Goal: Information Seeking & Learning: Compare options

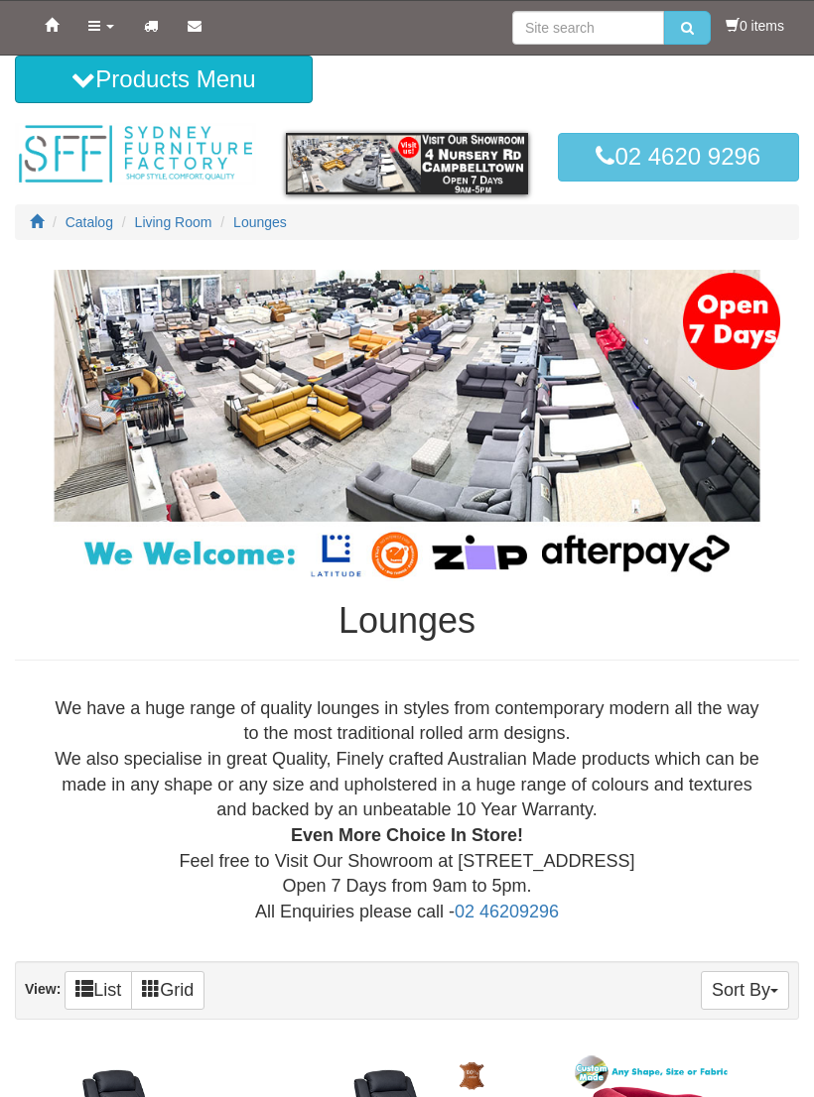
click at [32, 222] on icon at bounding box center [37, 221] width 14 height 14
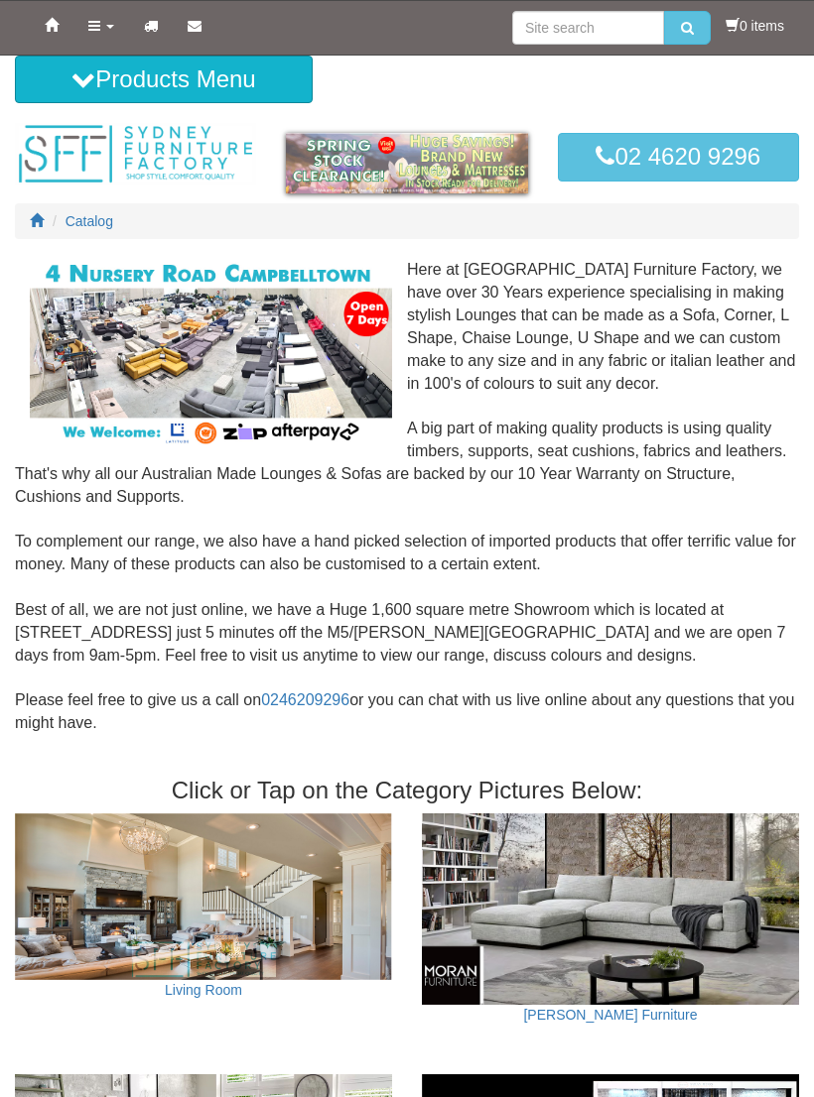
click at [106, 28] on b at bounding box center [110, 27] width 8 height 4
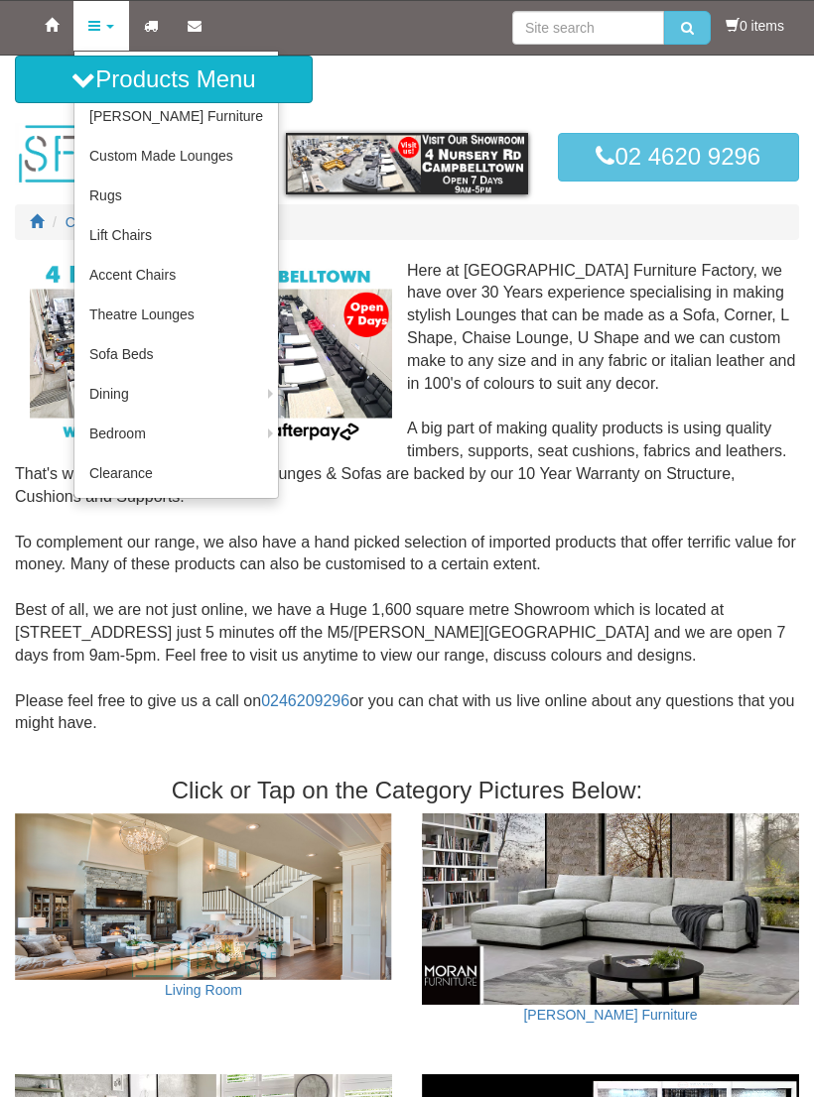
click at [82, 94] on button "Products Menu" at bounding box center [164, 80] width 298 height 48
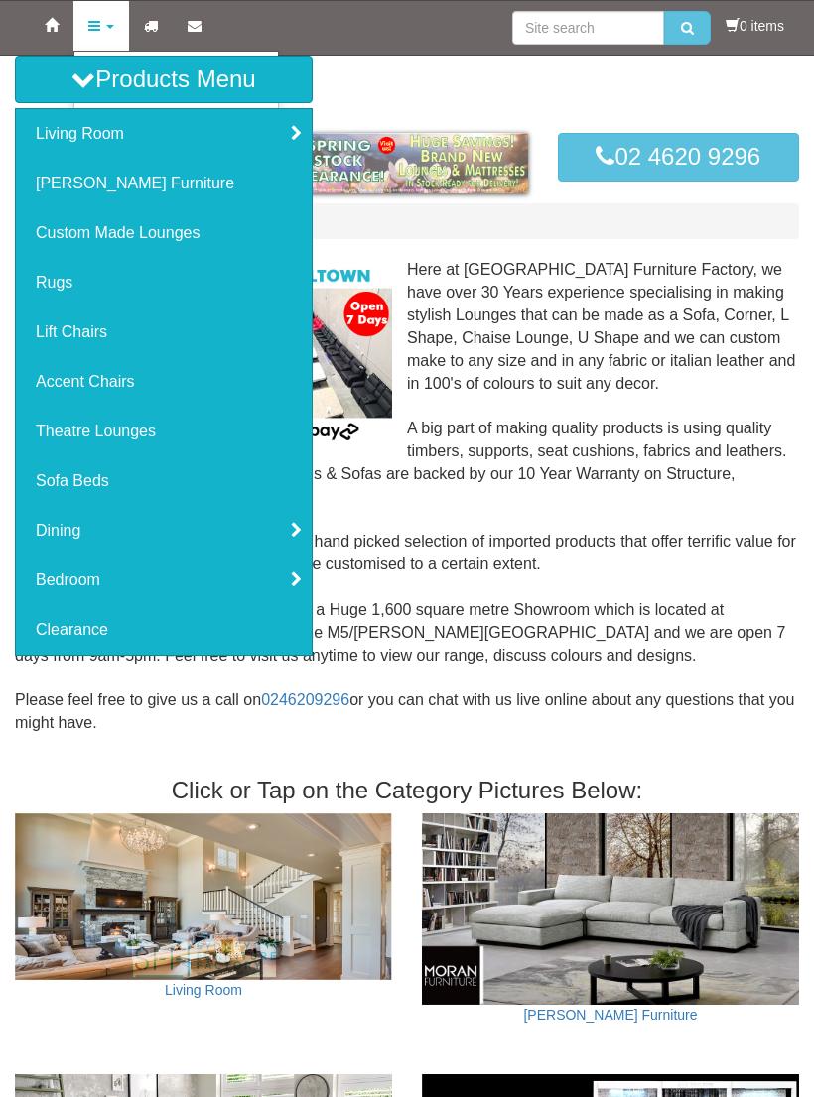
click at [293, 145] on link "Living Room" at bounding box center [164, 134] width 296 height 50
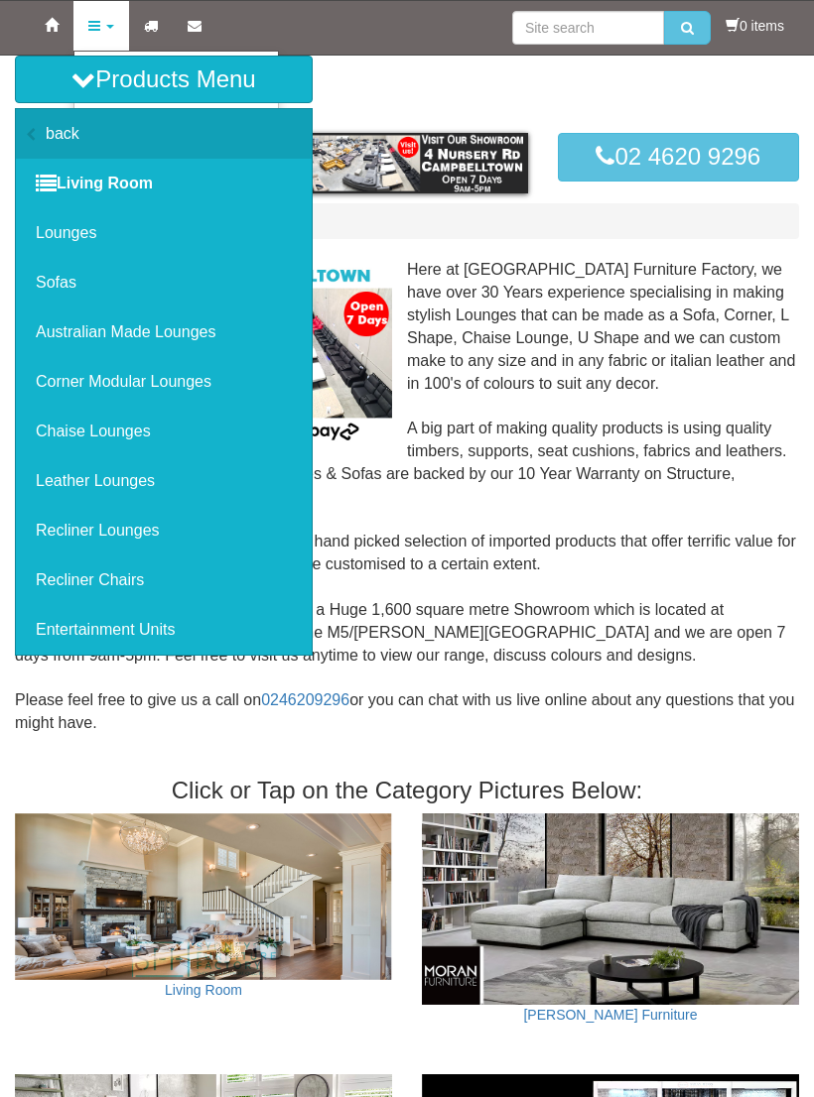
click at [72, 246] on link "Lounges" at bounding box center [164, 233] width 296 height 50
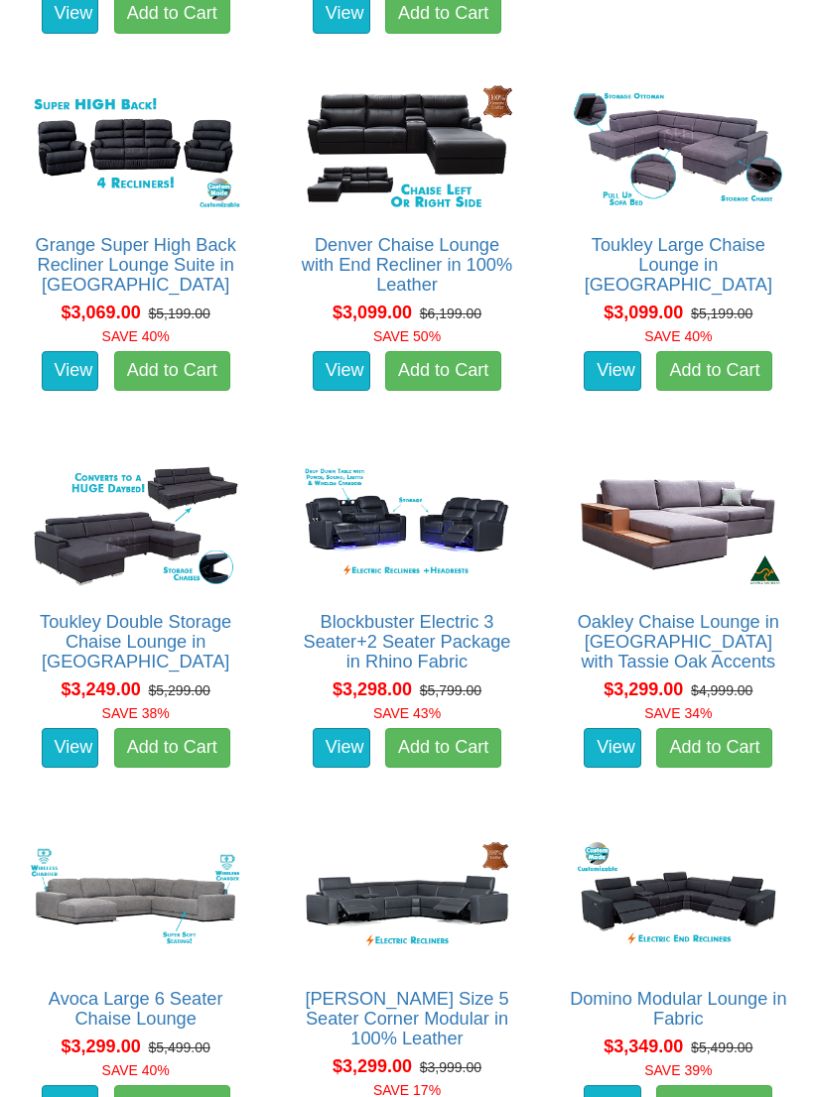
scroll to position [7380, 0]
click at [173, 152] on img at bounding box center [135, 148] width 219 height 136
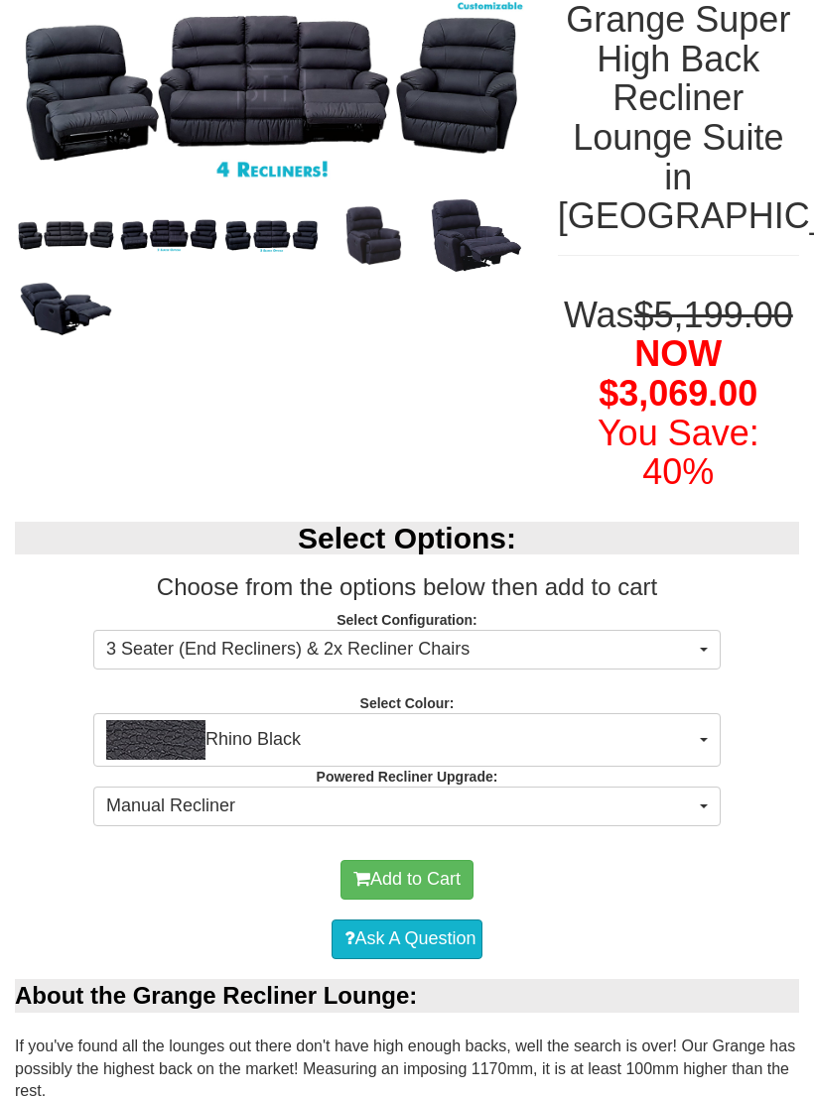
scroll to position [299, 0]
click at [692, 794] on span "Manual Recliner" at bounding box center [400, 807] width 588 height 26
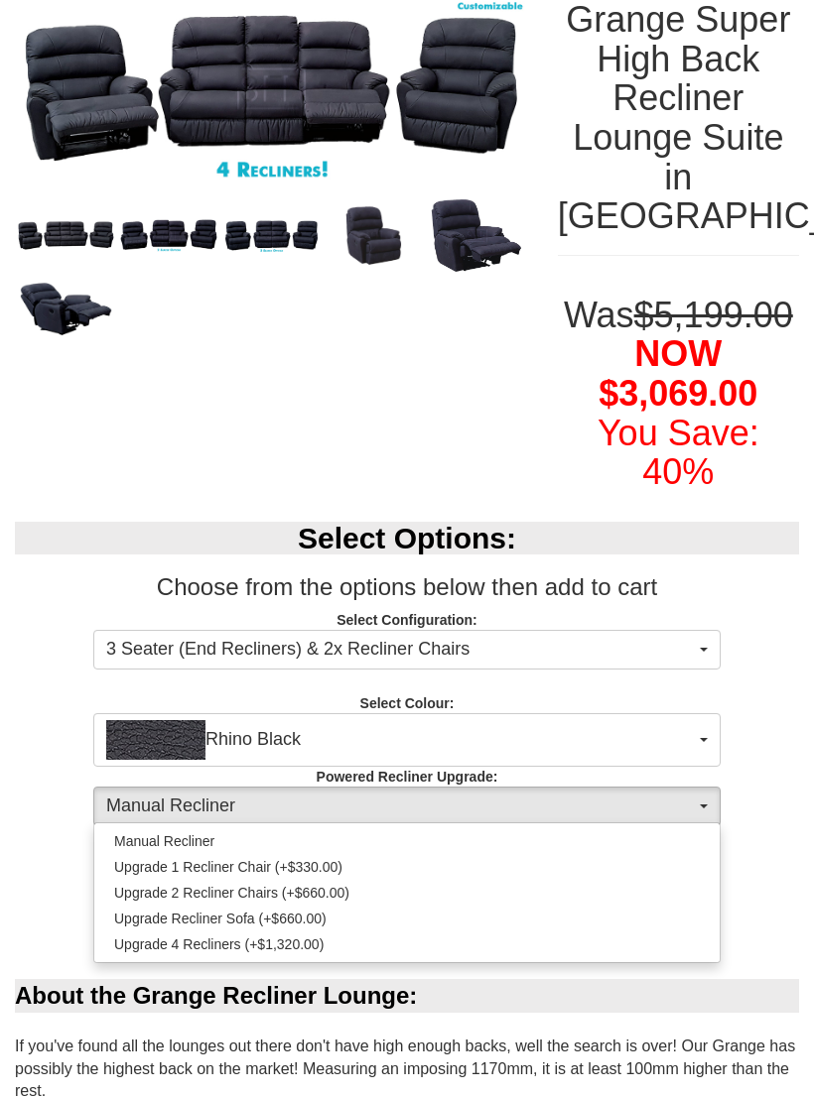
click at [771, 757] on div at bounding box center [407, 548] width 814 height 1097
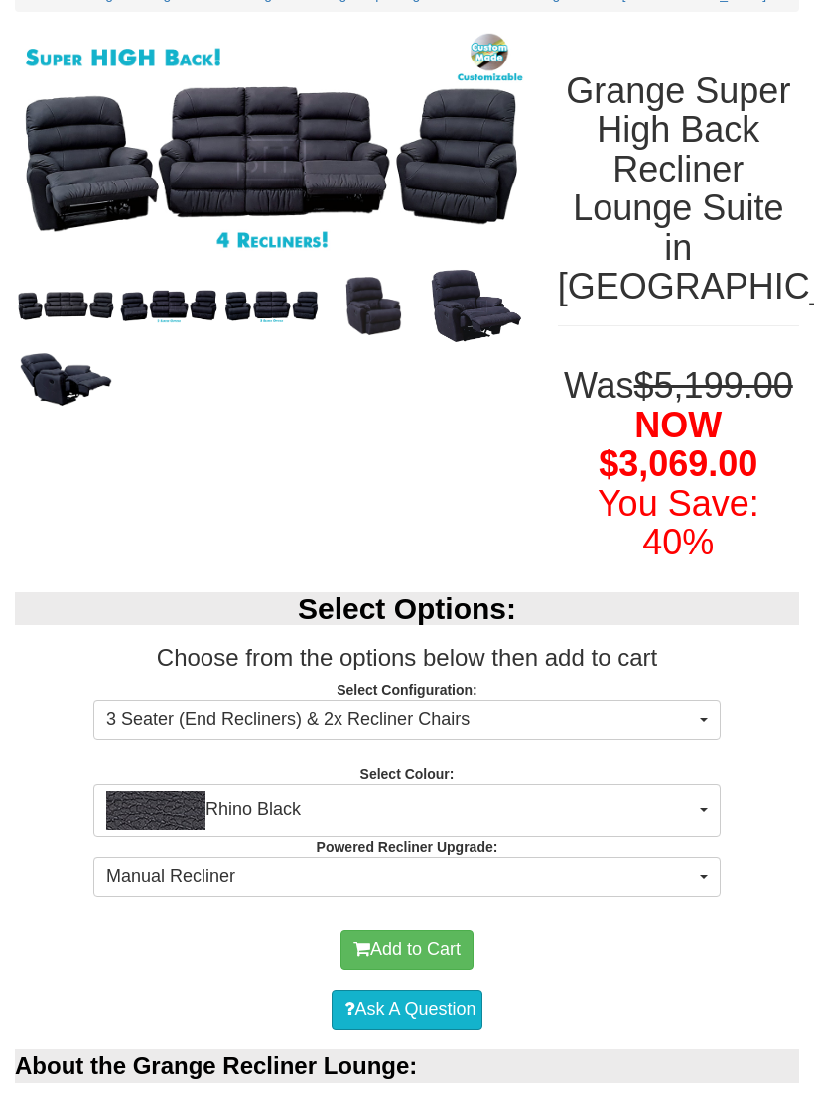
scroll to position [237, 0]
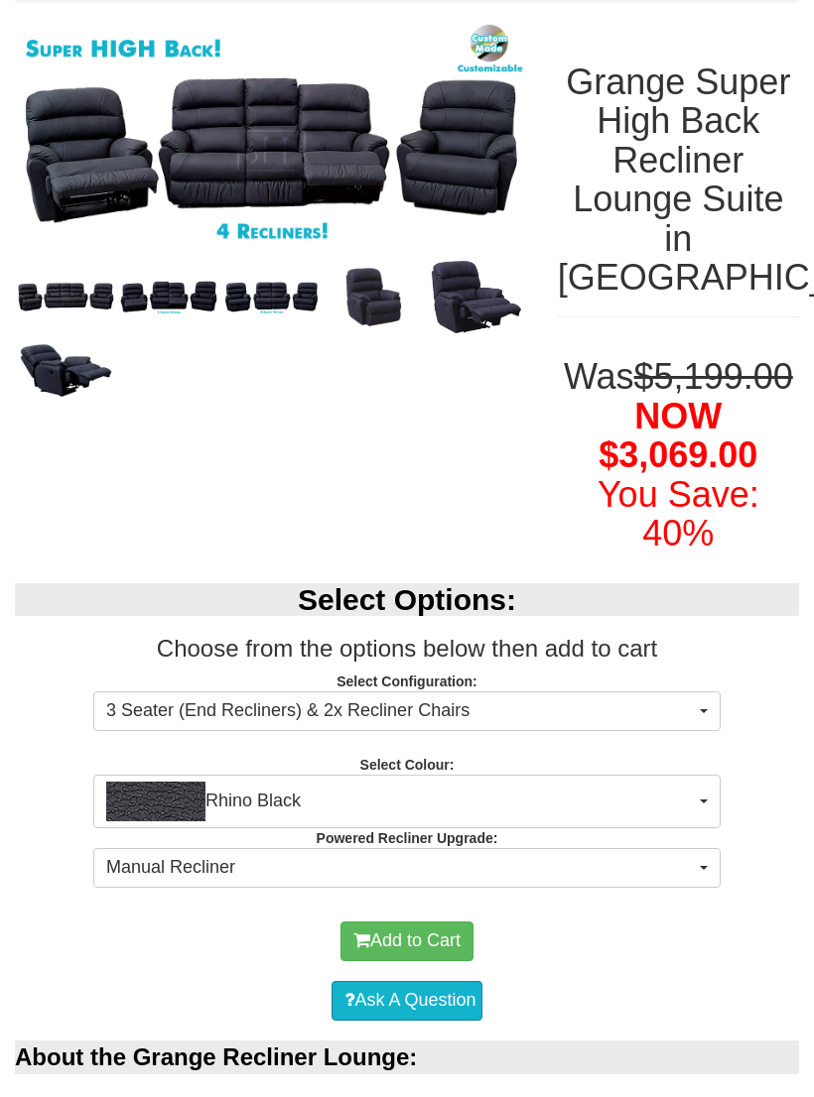
click at [689, 699] on span "3 Seater (End Recliners) & 2x Recliner Chairs" at bounding box center [400, 712] width 588 height 26
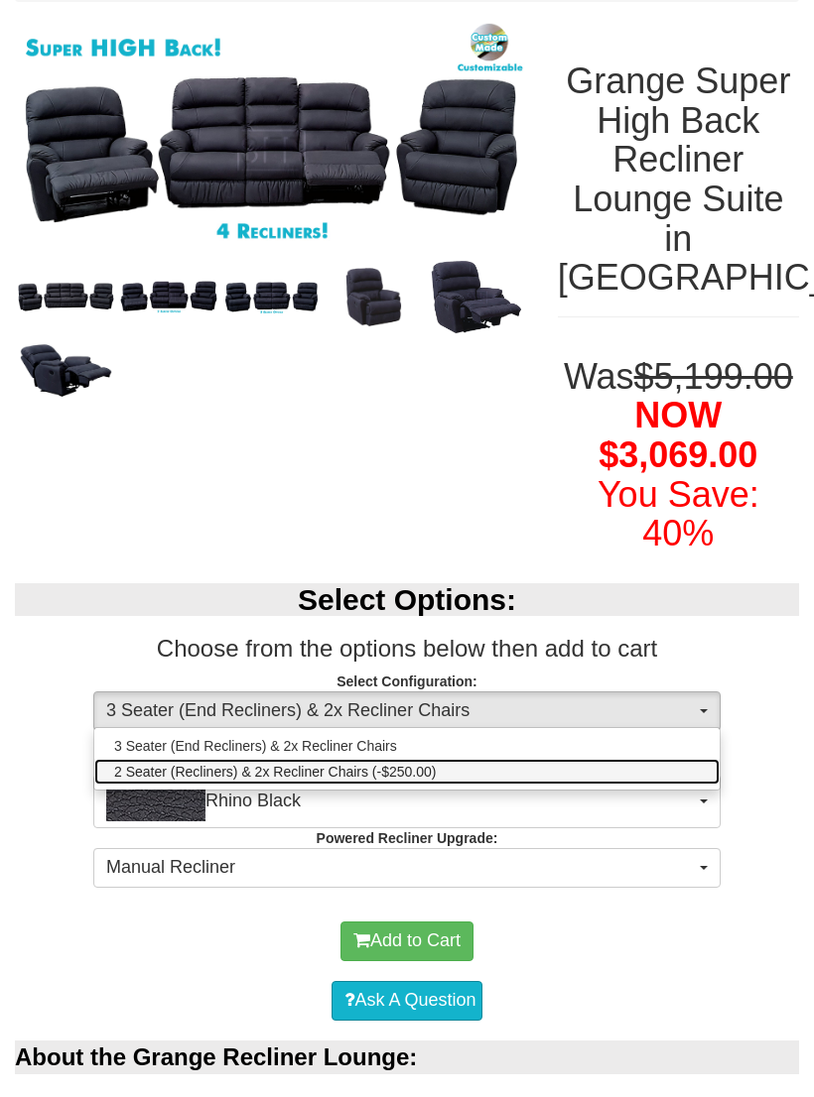
click at [419, 762] on span "2 Seater (Recliners) & 2x Recliner Chairs (-$250.00)" at bounding box center [274, 772] width 321 height 20
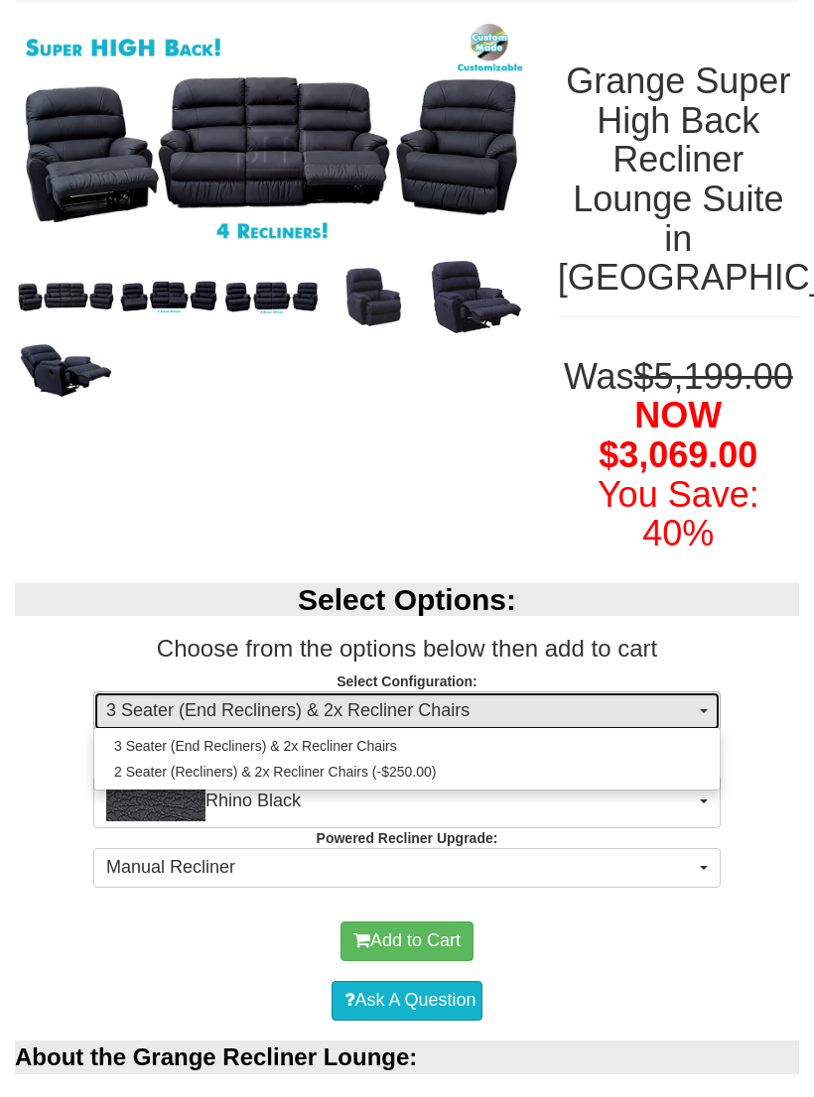
select select "5"
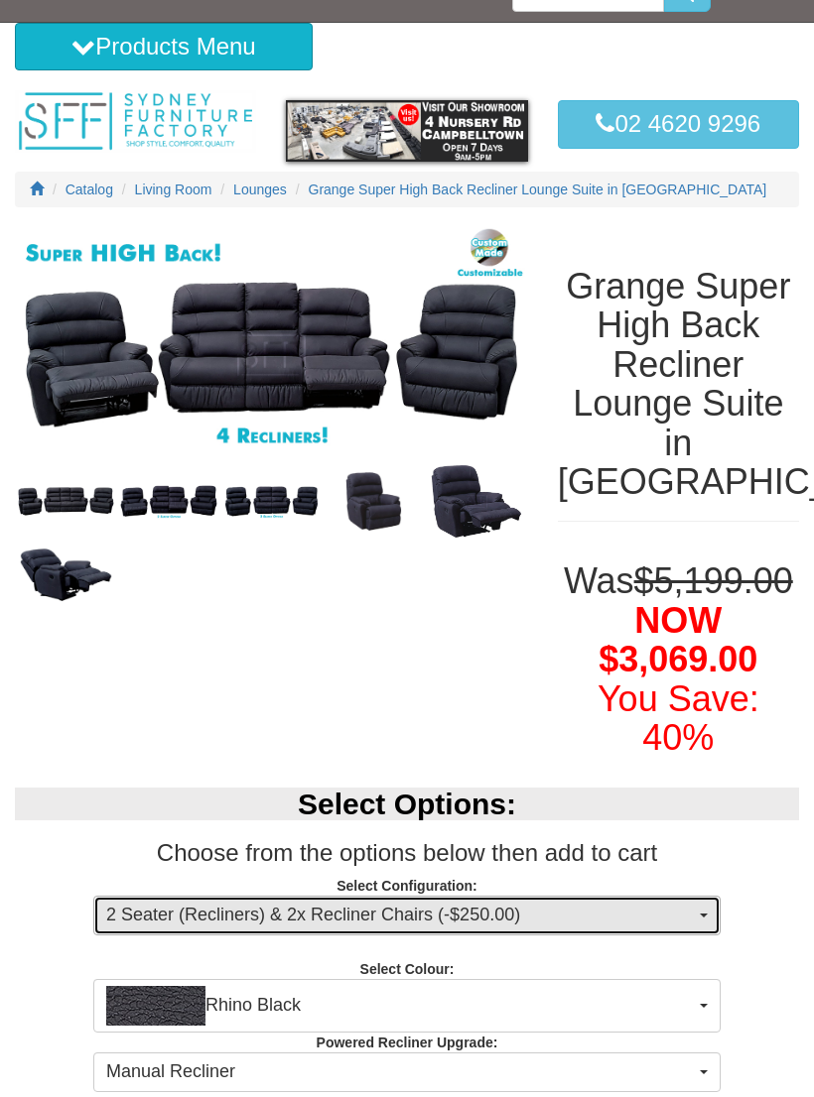
scroll to position [0, 0]
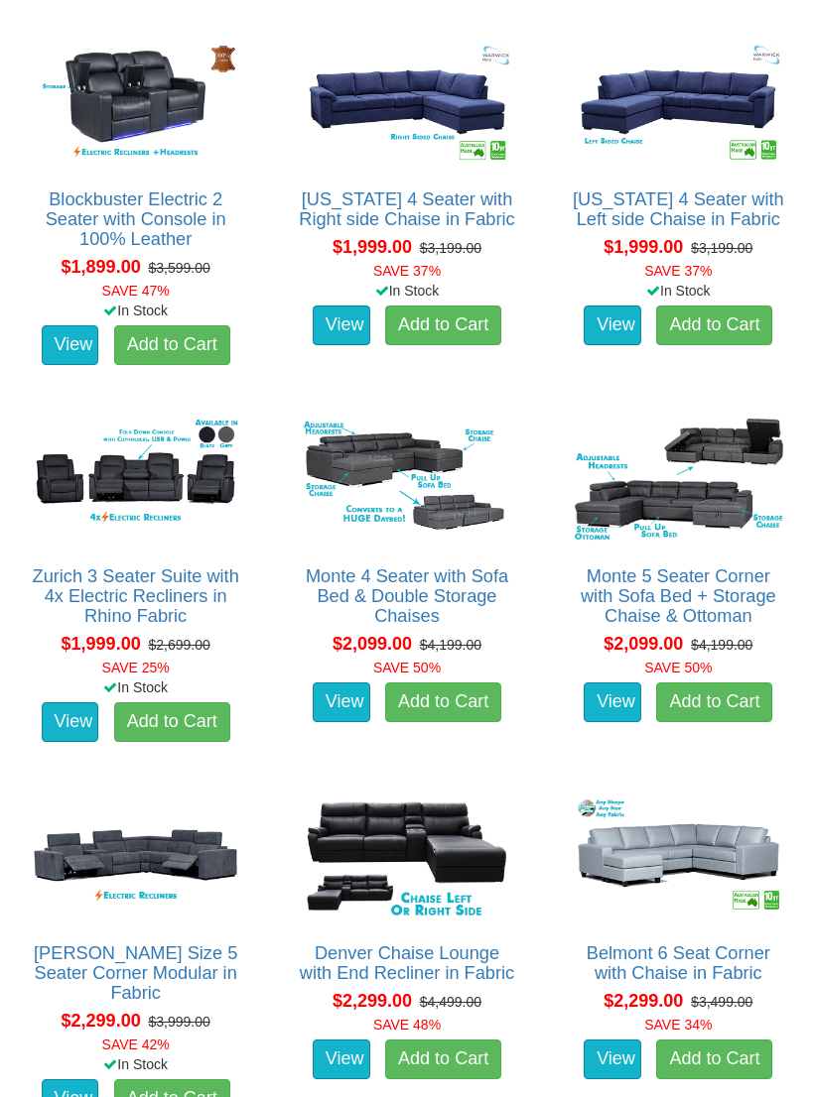
scroll to position [2509, 0]
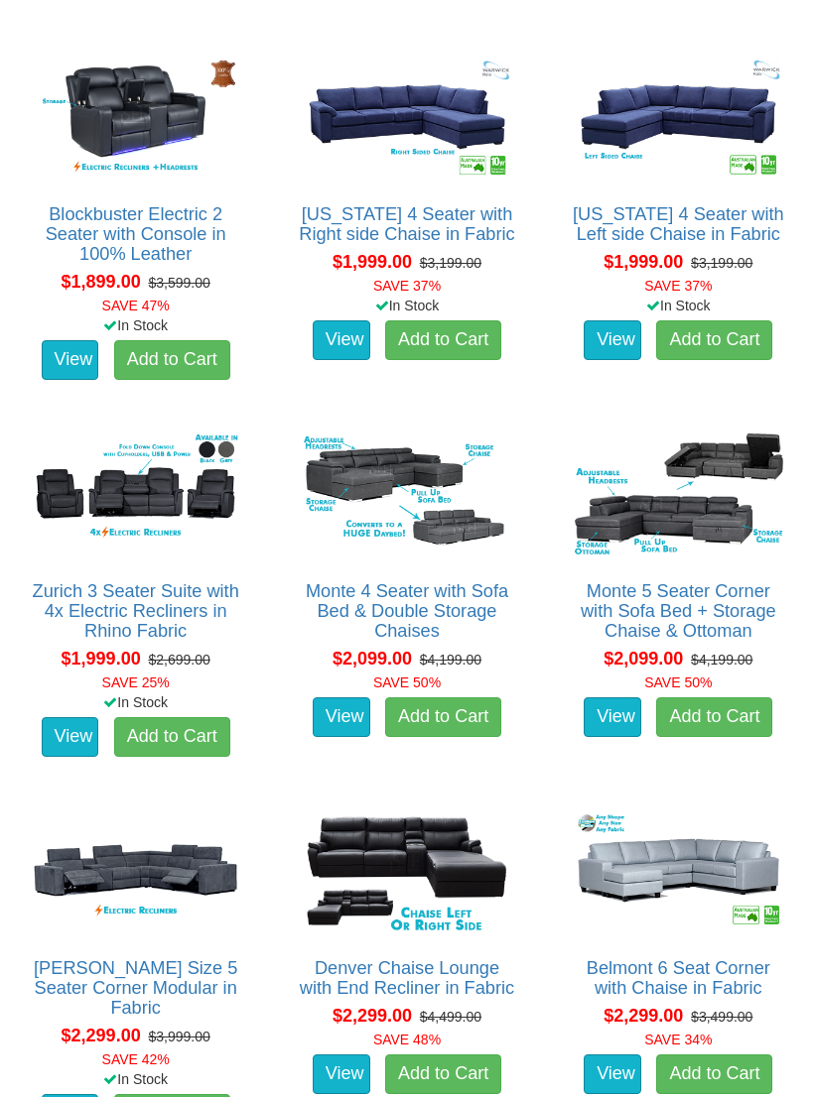
click at [166, 598] on link "Zurich 3 Seater Suite with 4x Electric Recliners in Rhino Fabric" at bounding box center [136, 611] width 206 height 60
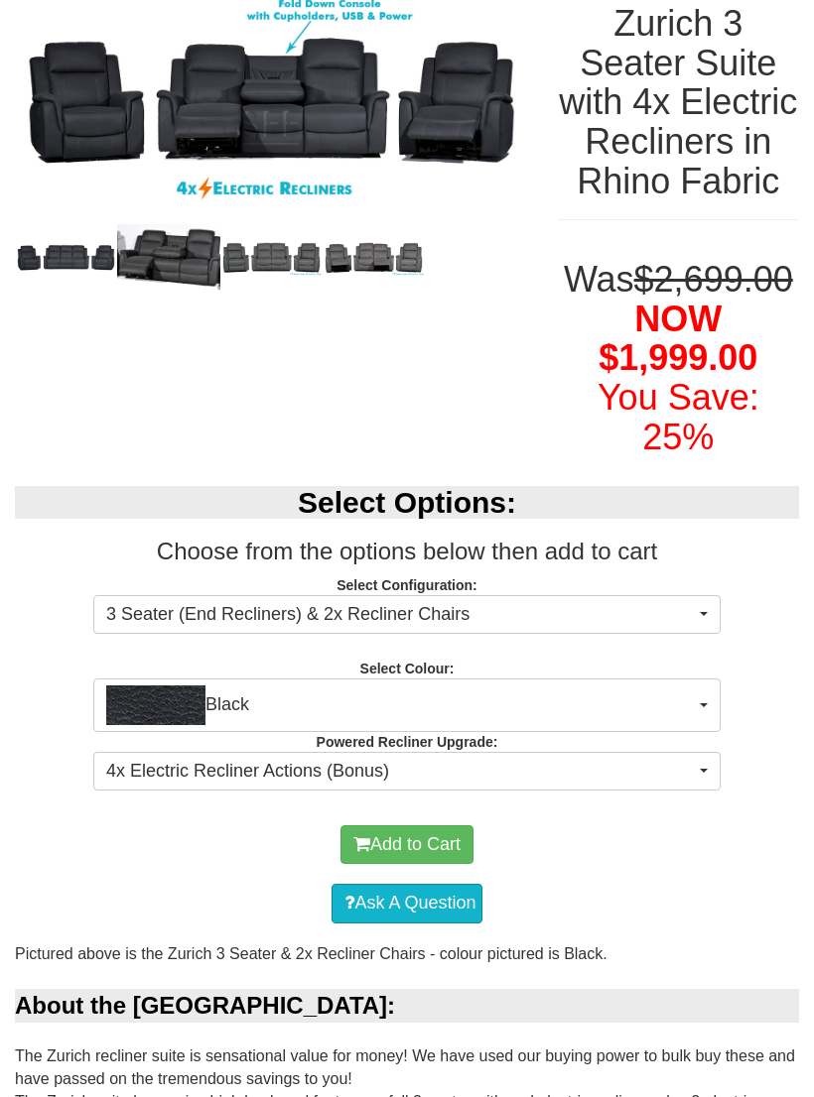
scroll to position [316, 0]
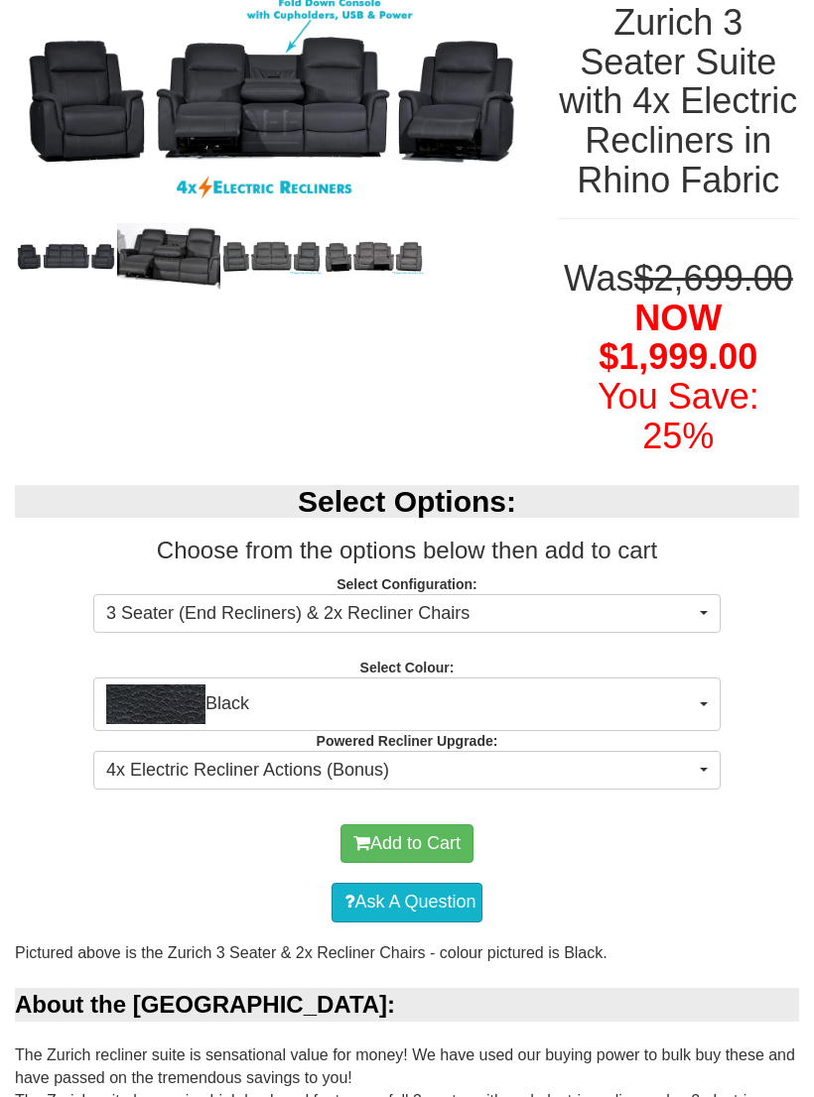
click at [695, 634] on button "3 Seater (End Recliners) & 2x Recliner Chairs" at bounding box center [406, 614] width 627 height 40
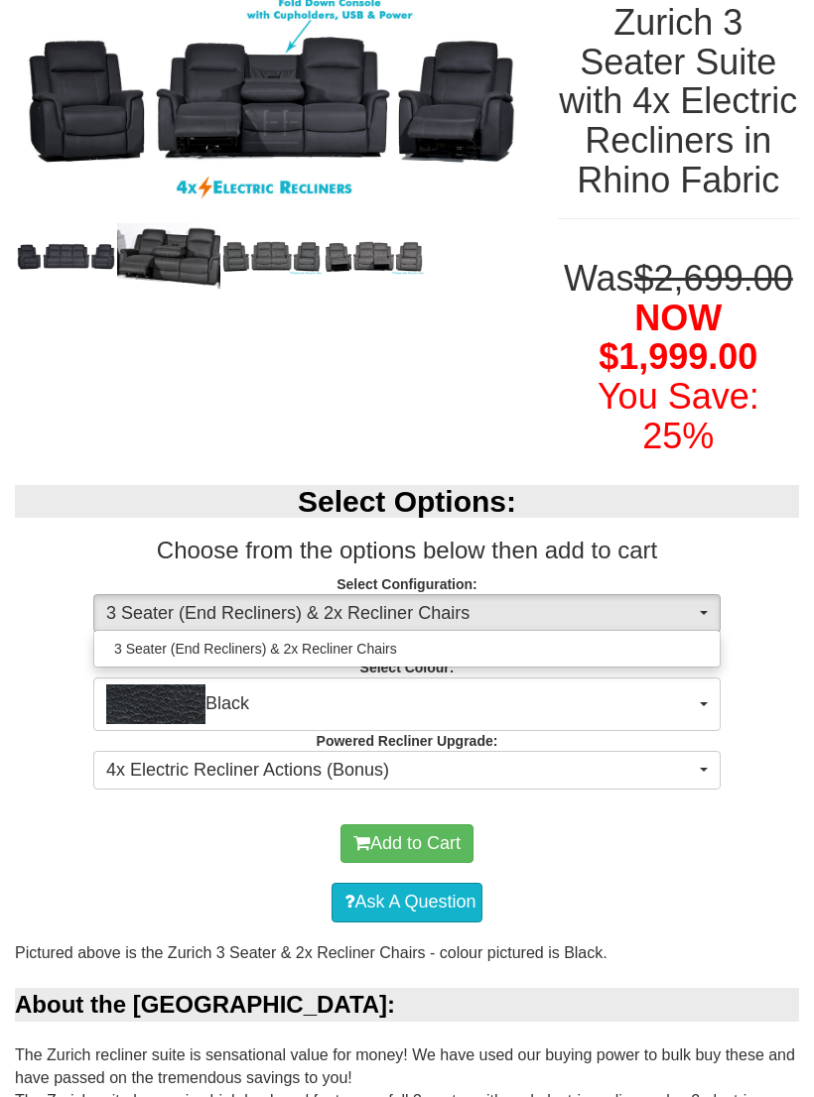
click at [691, 655] on div at bounding box center [407, 548] width 814 height 1097
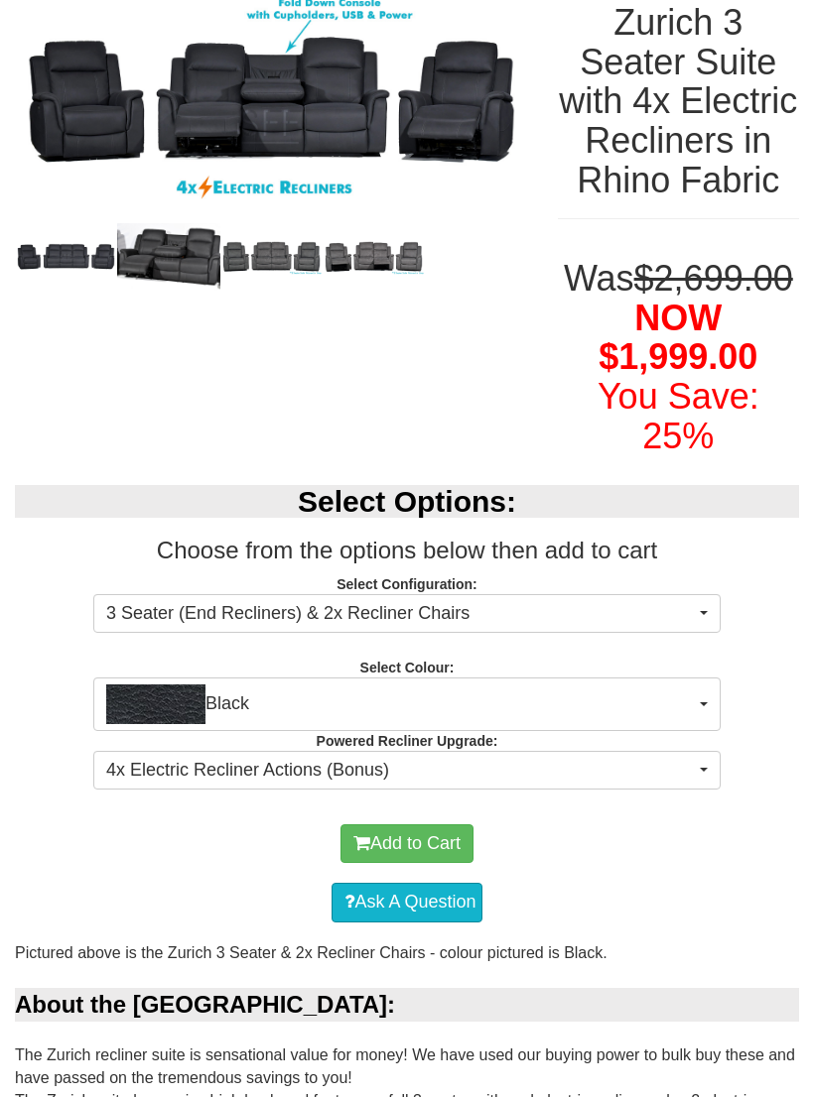
click at [612, 784] on span "4x Electric Recliner Actions (Bonus)" at bounding box center [400, 771] width 588 height 26
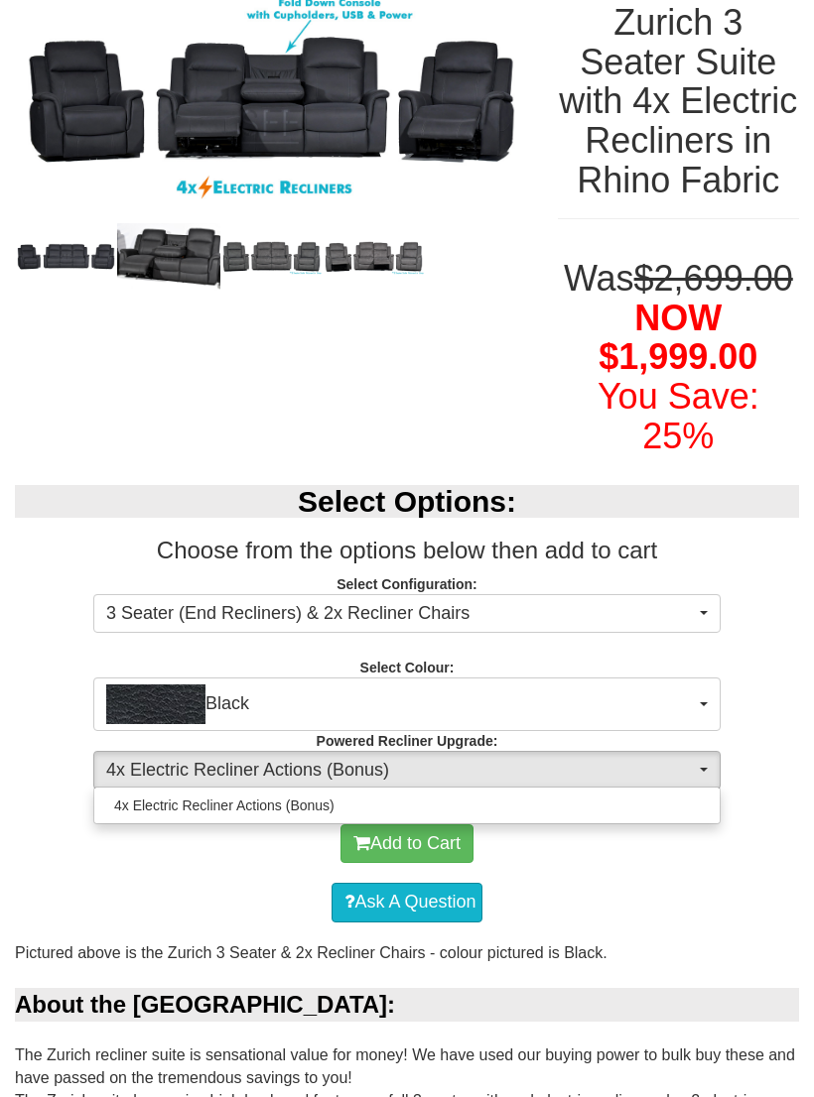
click at [594, 808] on div at bounding box center [407, 548] width 814 height 1097
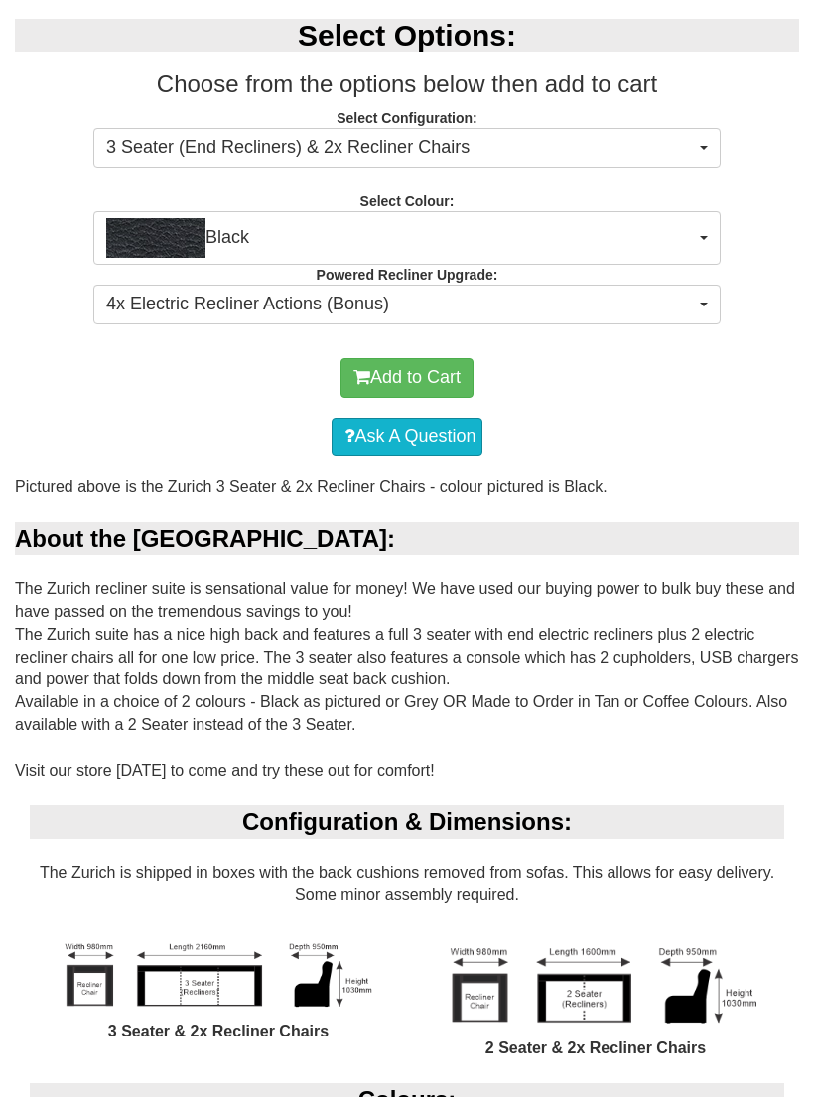
scroll to position [713, 0]
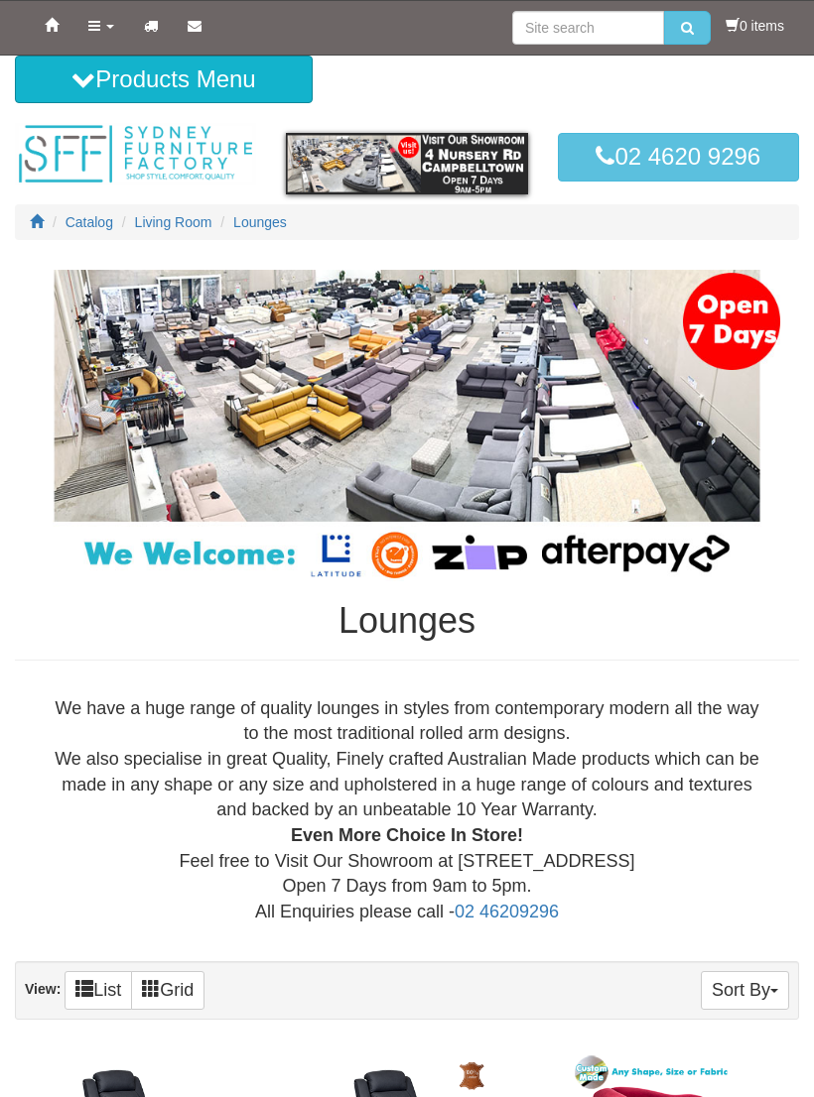
click at [58, 25] on icon at bounding box center [52, 25] width 14 height 14
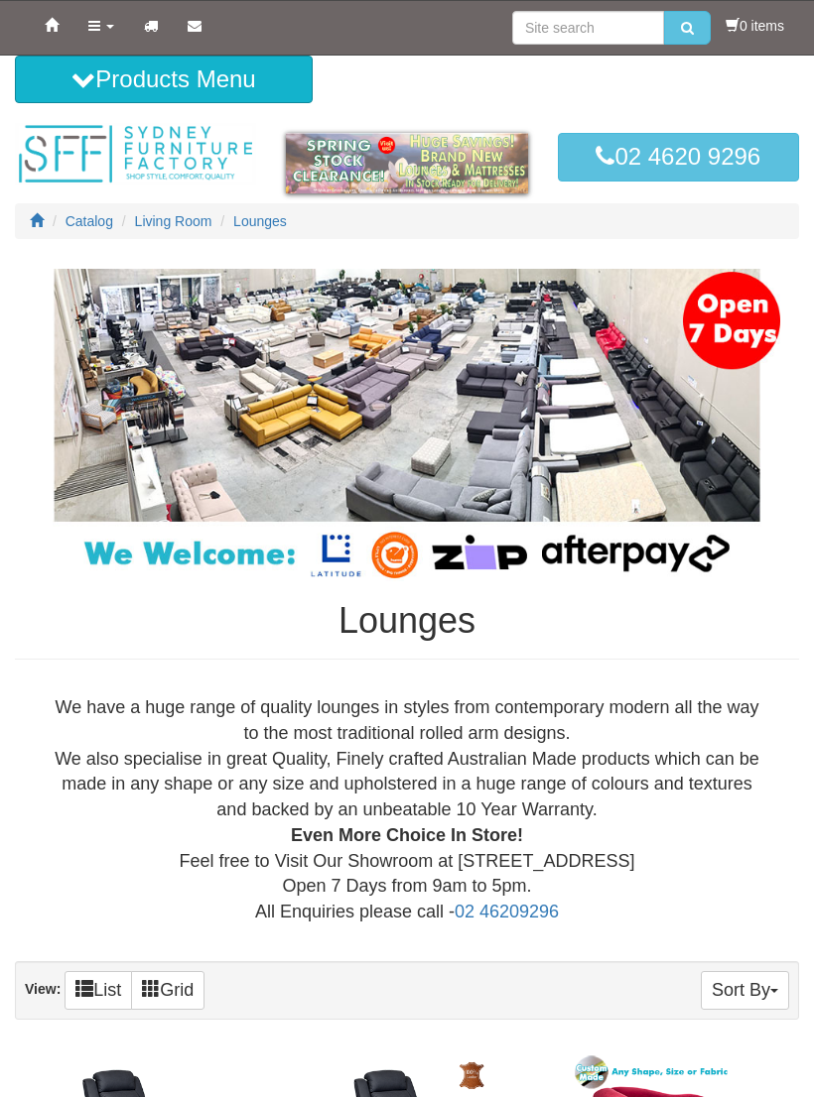
click at [91, 83] on button "Products Menu" at bounding box center [164, 80] width 298 height 48
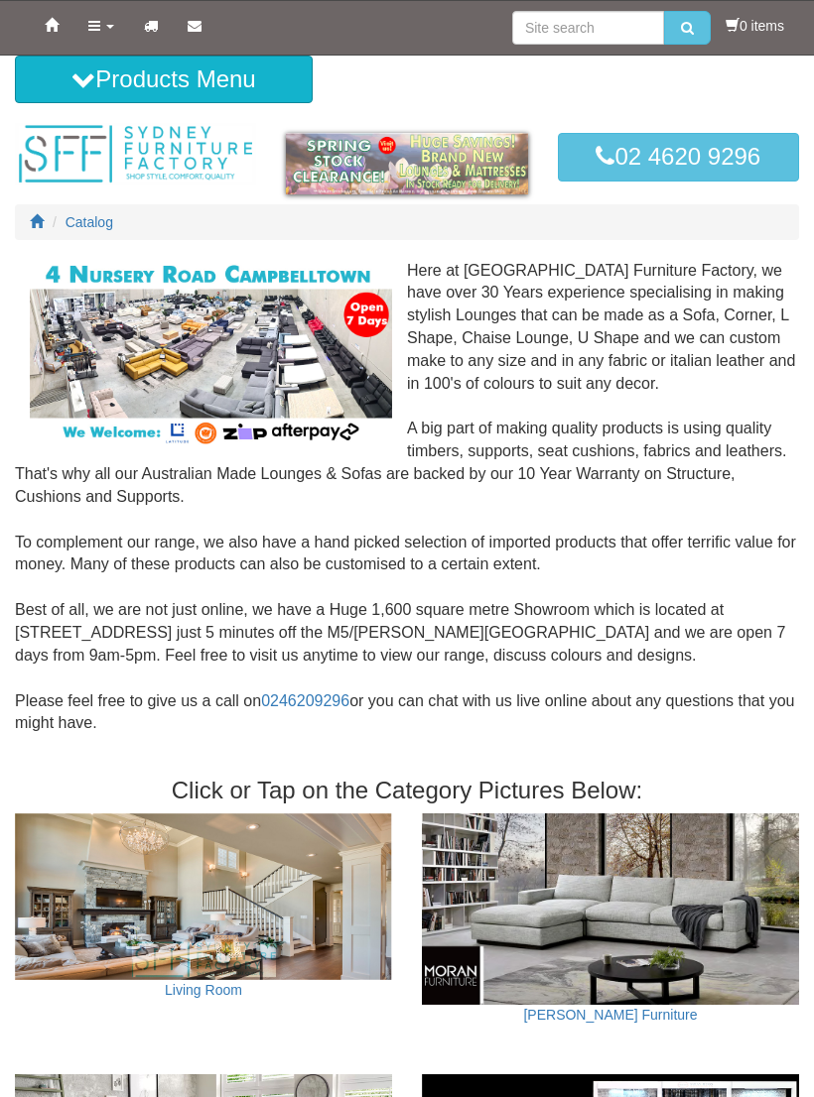
click at [108, 40] on link "Products" at bounding box center [101, 26] width 56 height 50
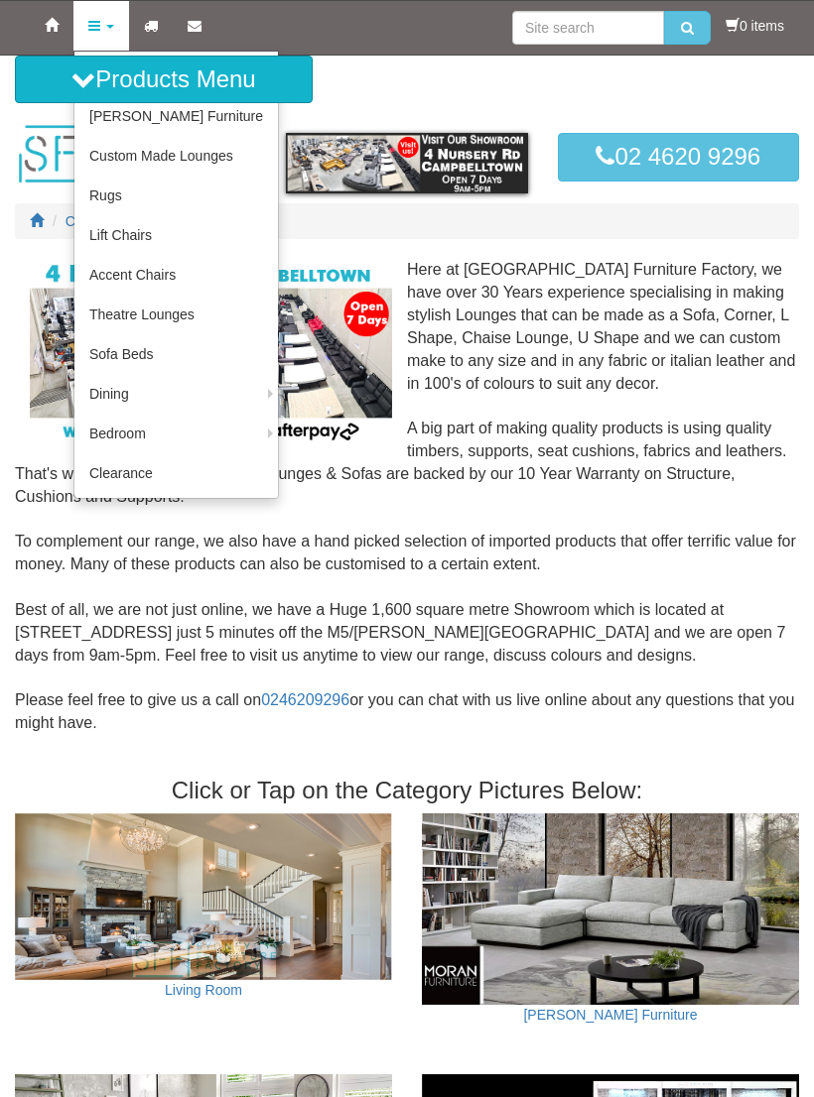
click at [71, 82] on icon at bounding box center [83, 79] width 24 height 24
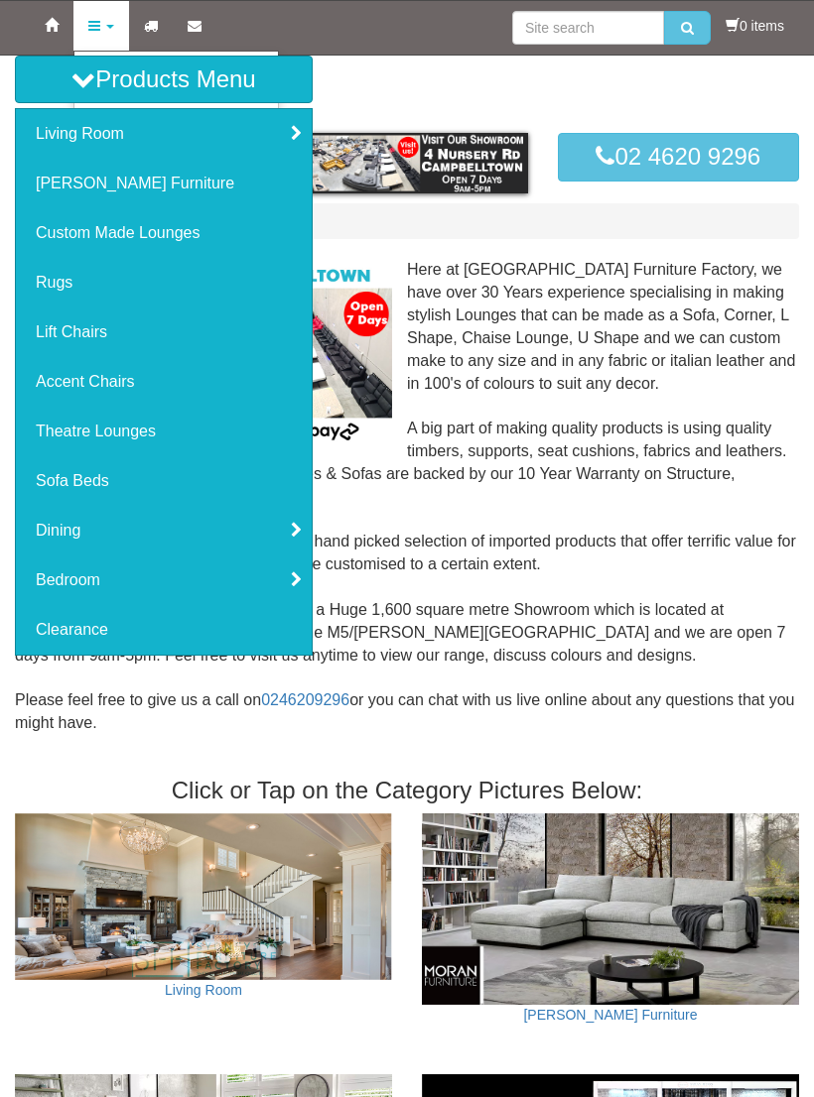
click at [172, 241] on link "Custom Made Lounges" at bounding box center [164, 233] width 296 height 50
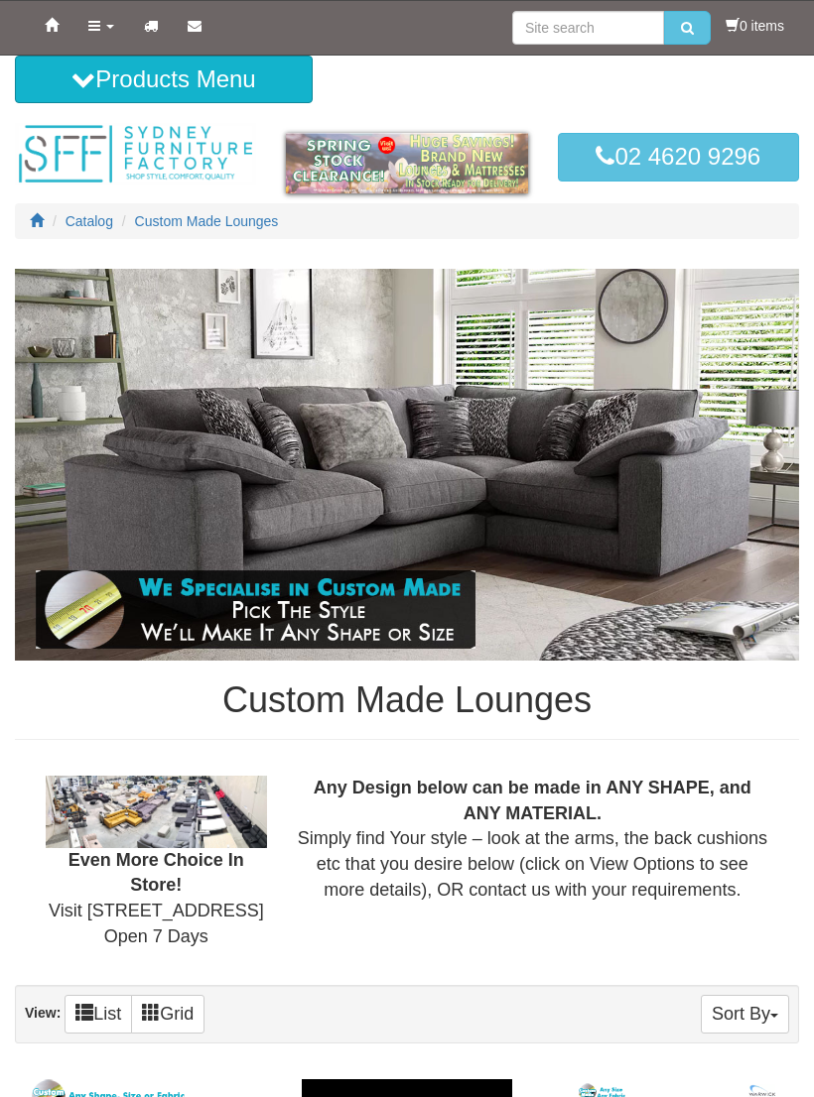
click at [83, 89] on icon at bounding box center [83, 79] width 24 height 24
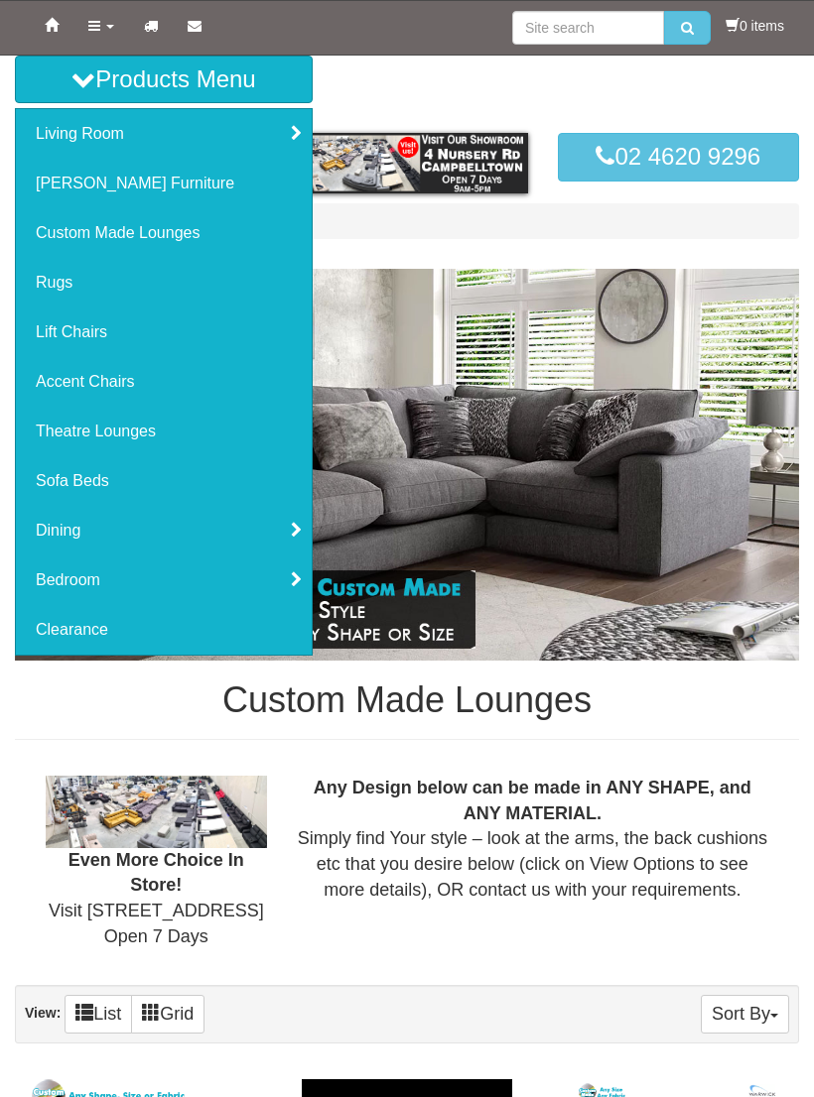
click at [83, 591] on link "Bedroom" at bounding box center [164, 581] width 296 height 50
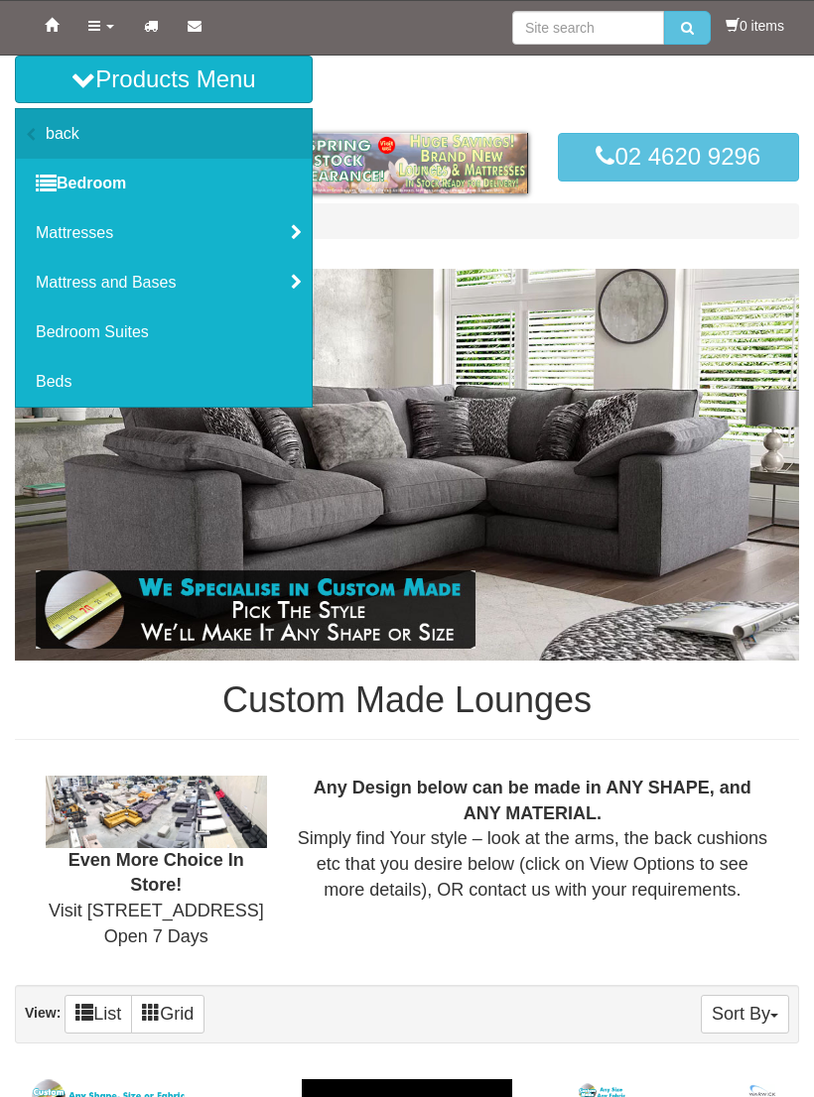
click at [188, 248] on link "Mattresses" at bounding box center [164, 233] width 296 height 50
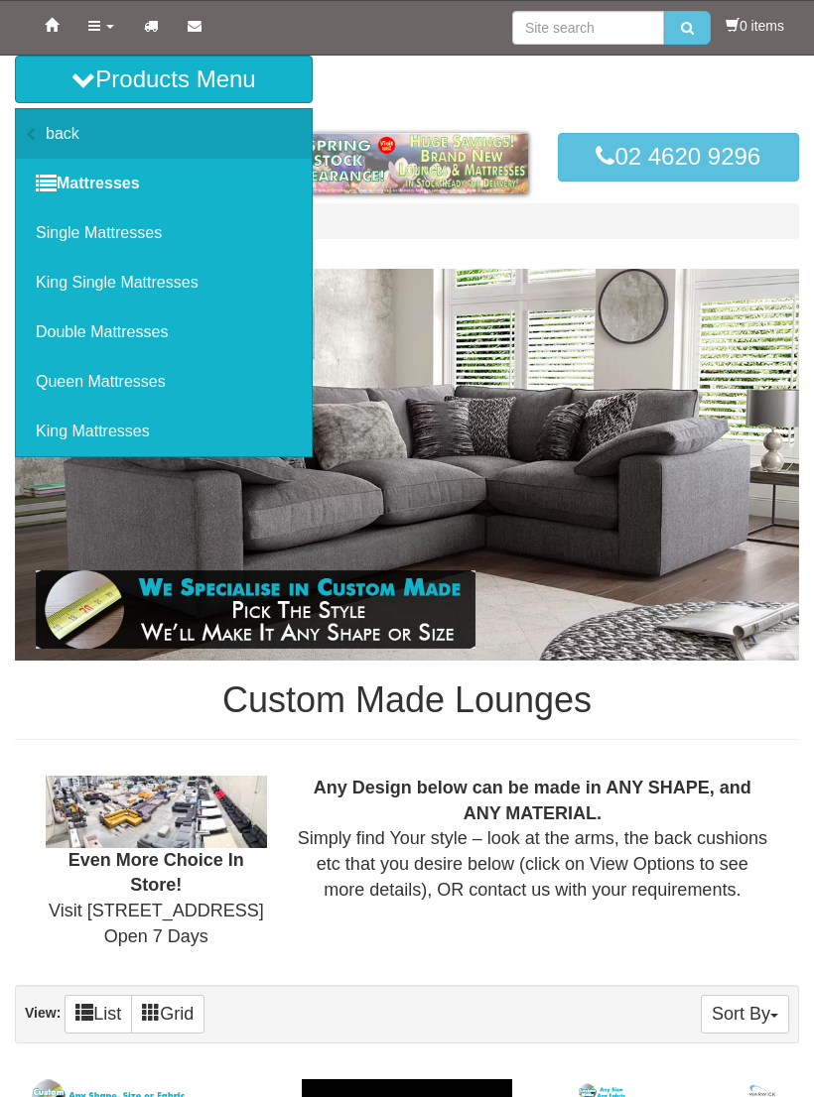
click at [158, 295] on link "King Single Mattresses" at bounding box center [164, 283] width 296 height 50
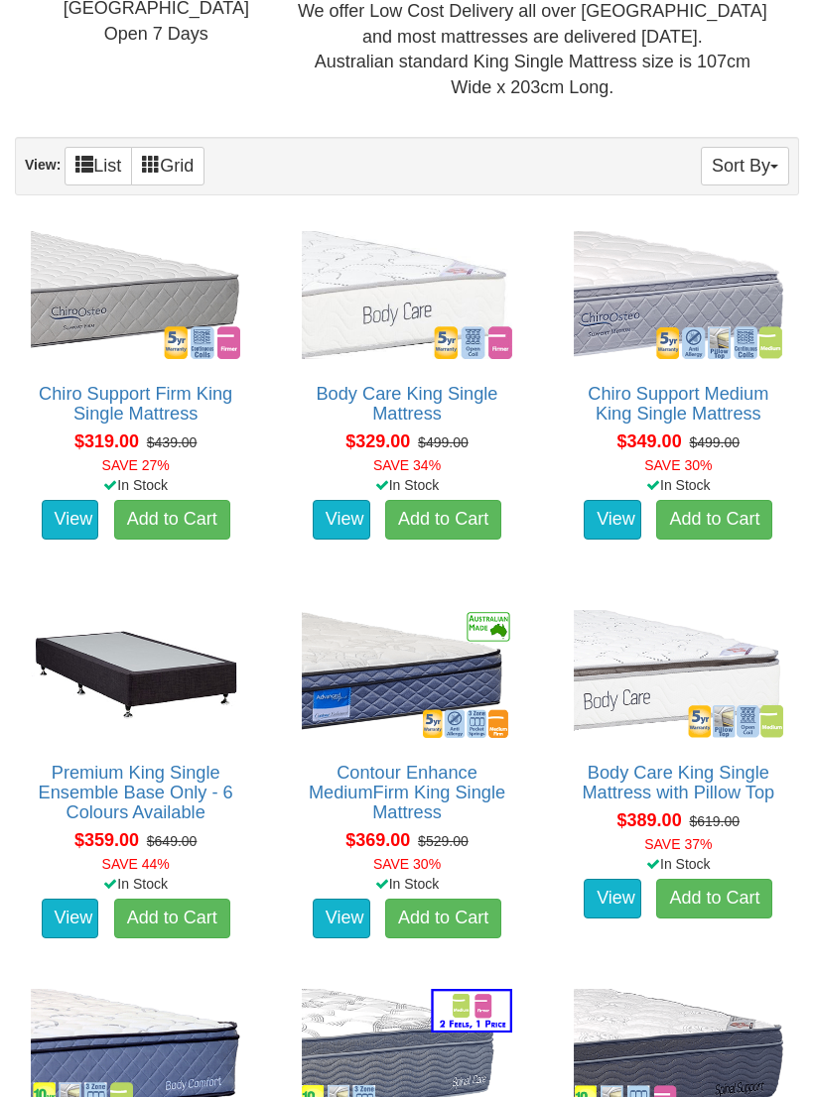
scroll to position [900, 0]
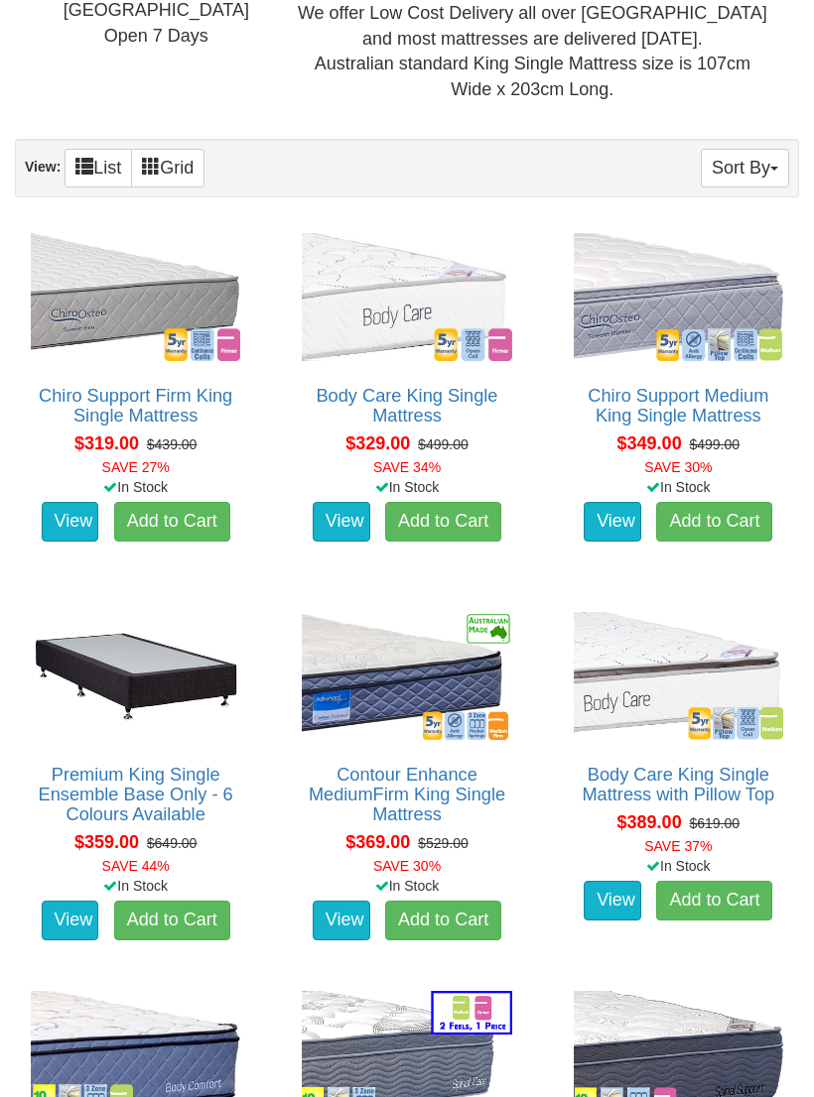
click at [181, 646] on img at bounding box center [135, 677] width 219 height 138
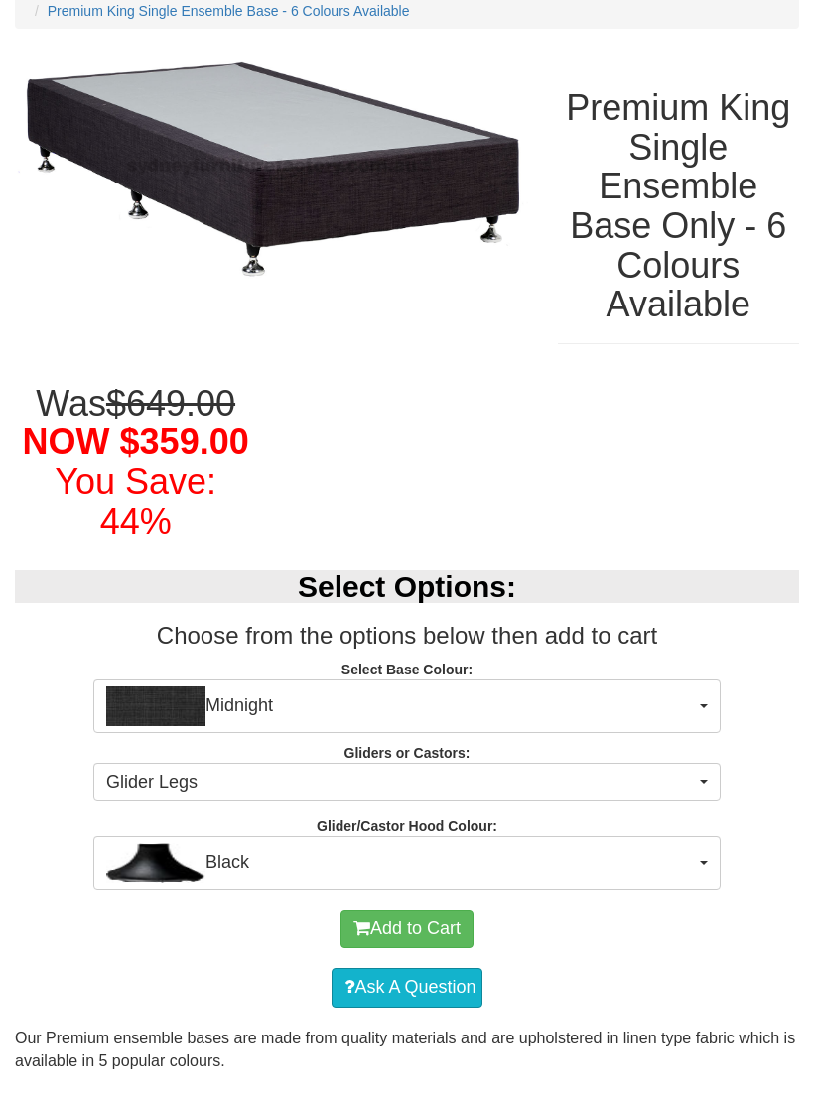
scroll to position [230, 0]
click at [701, 763] on button "Glider Legs" at bounding box center [406, 783] width 627 height 40
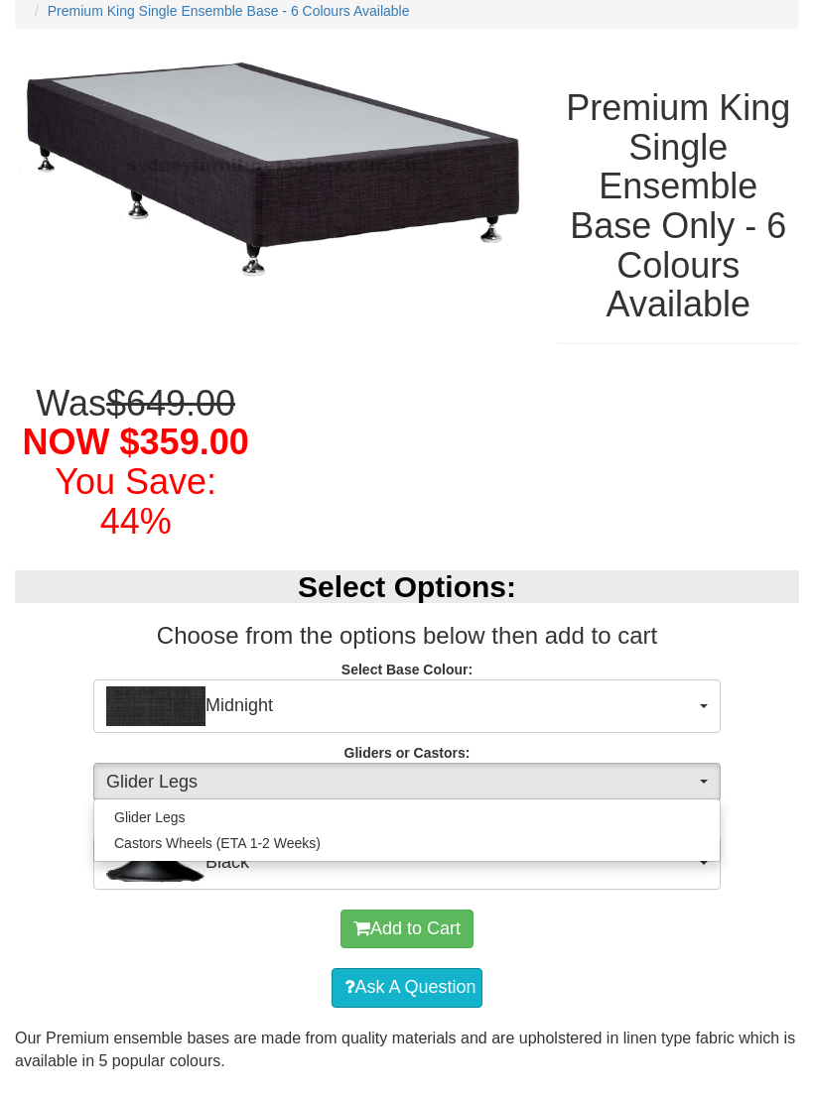
click at [686, 780] on div at bounding box center [407, 548] width 814 height 1097
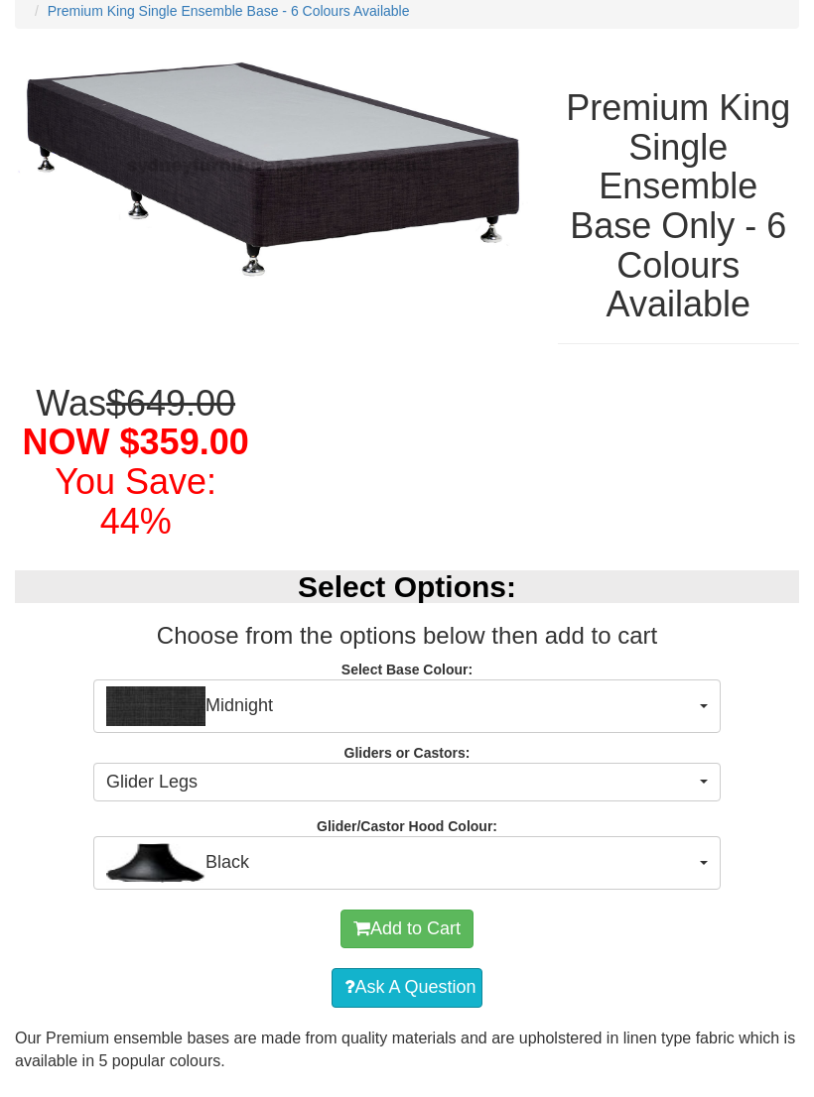
click at [686, 850] on span "Black" at bounding box center [400, 863] width 588 height 40
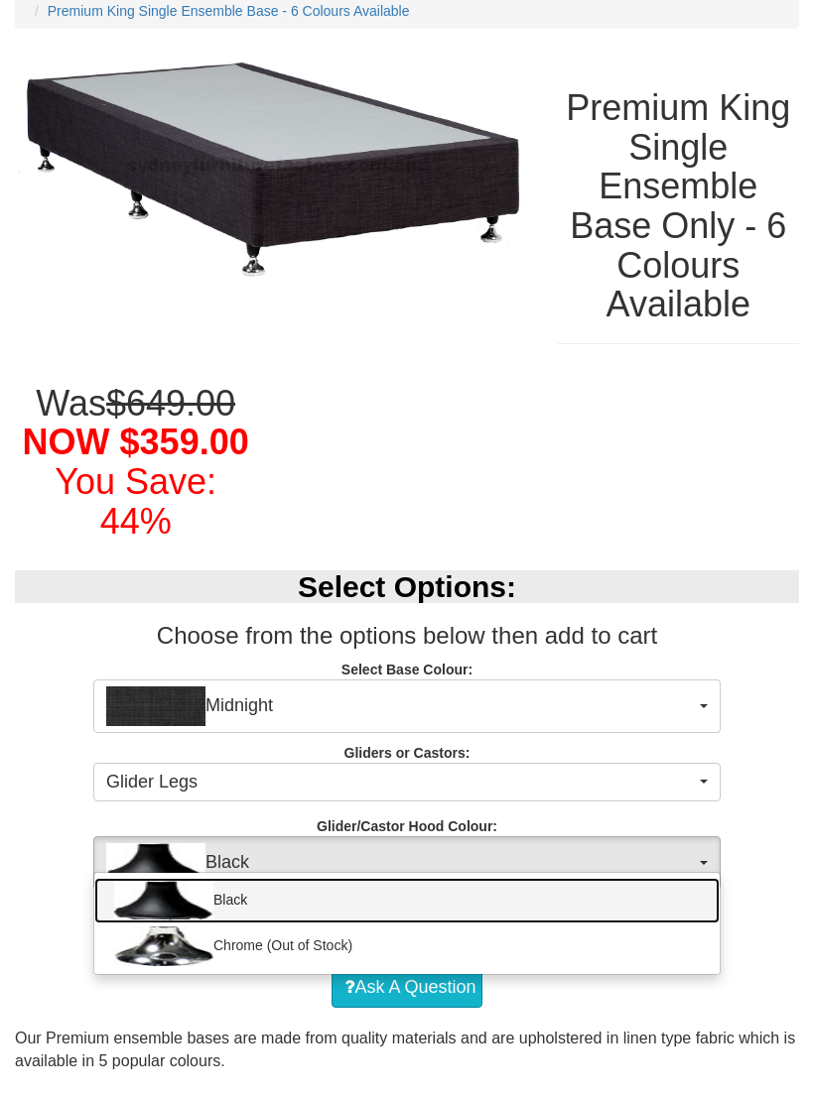
click at [207, 892] on img at bounding box center [163, 901] width 99 height 40
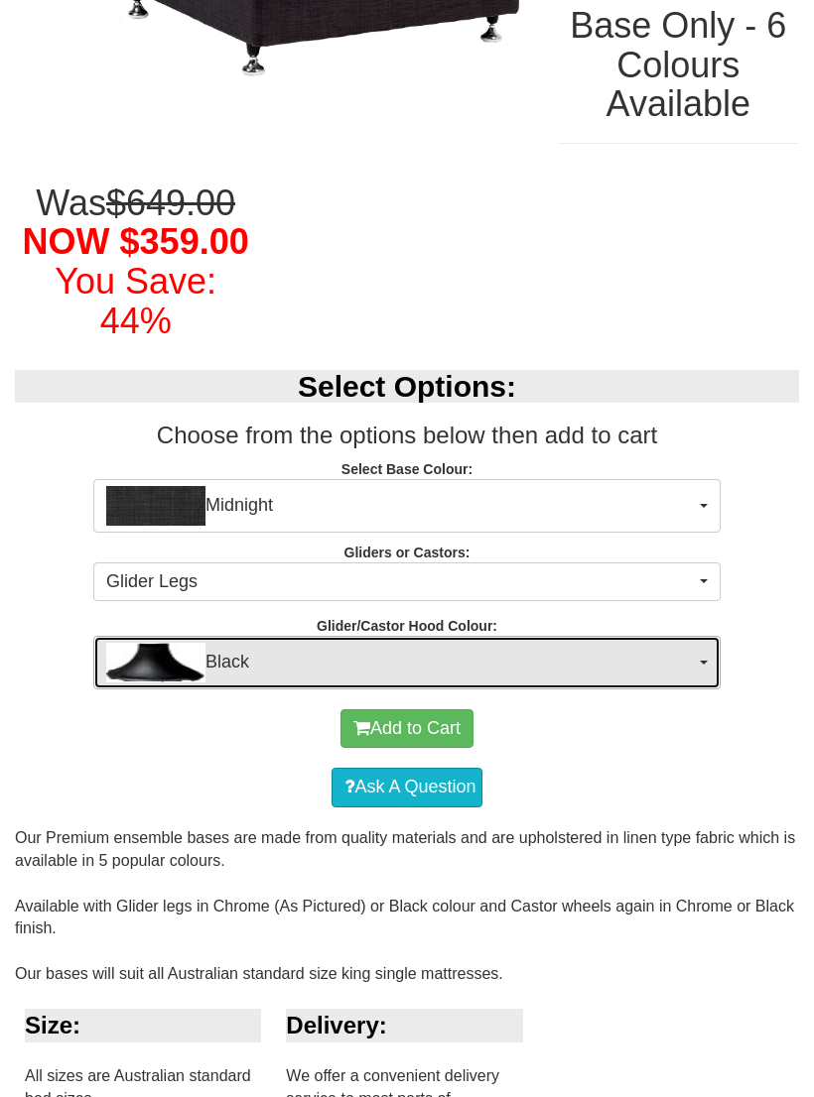
scroll to position [460, 0]
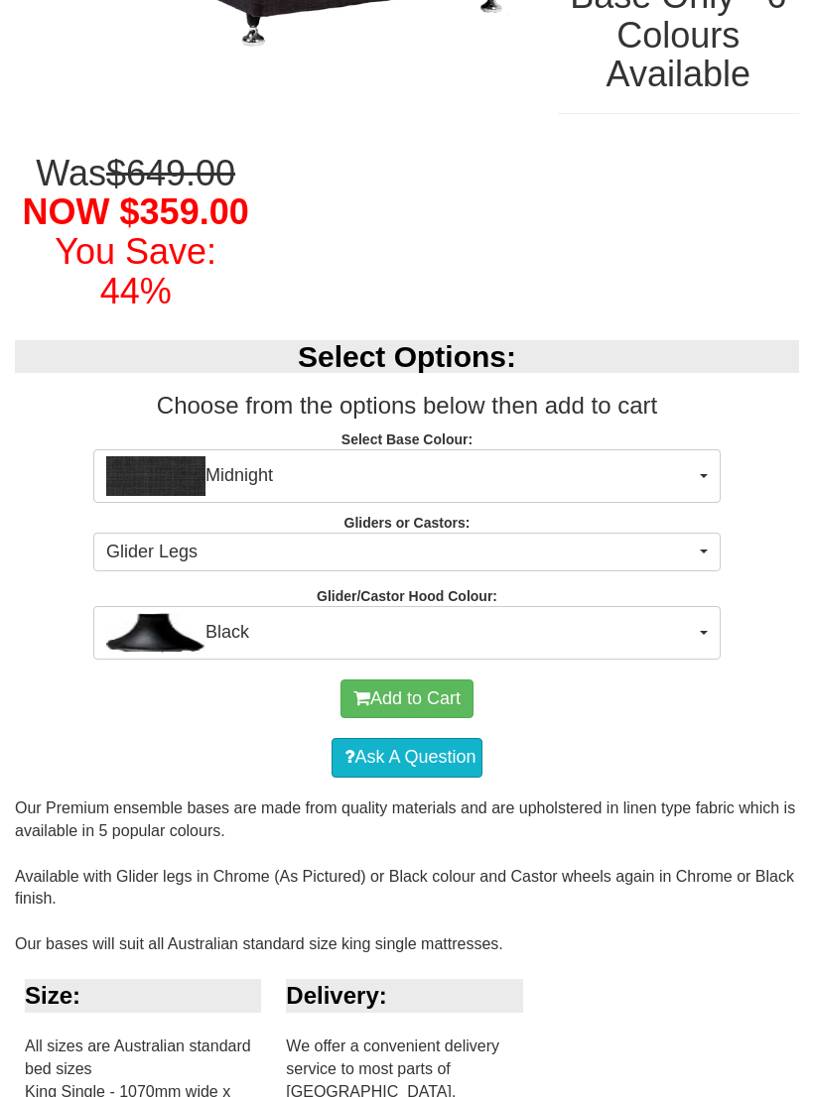
click at [701, 474] on button "Midnight" at bounding box center [406, 476] width 627 height 54
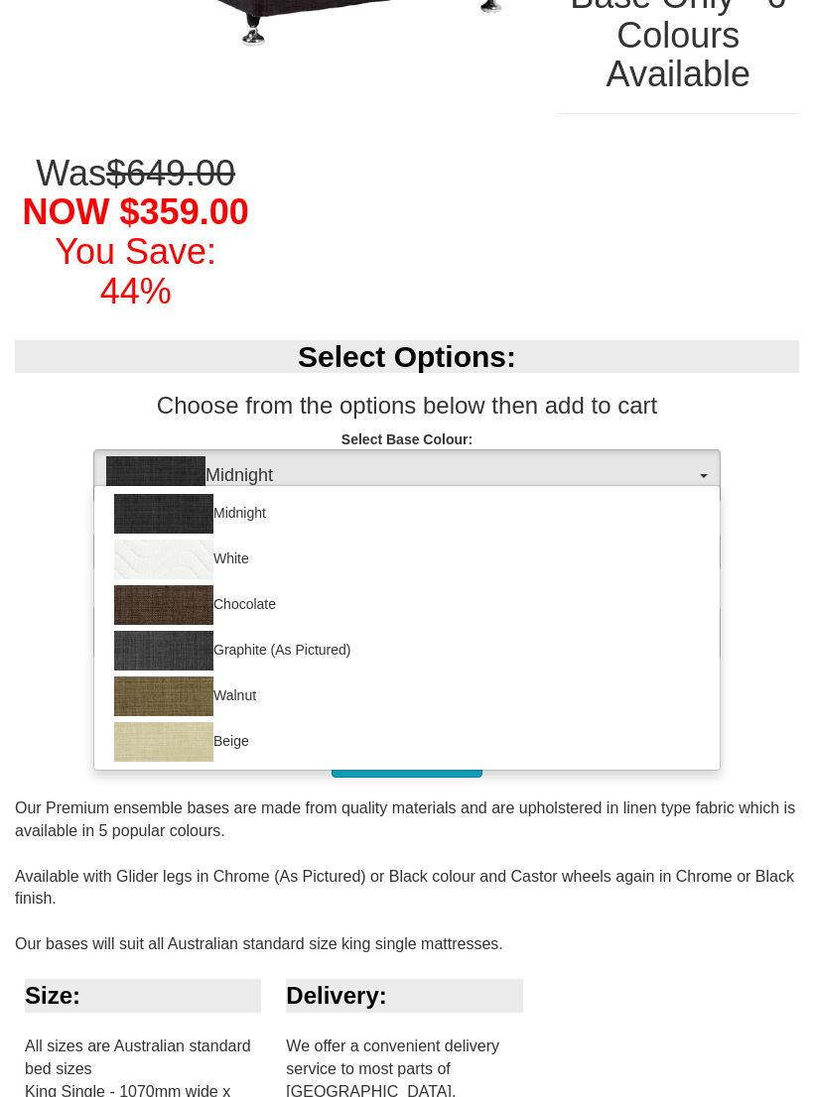
click at [703, 476] on div at bounding box center [407, 548] width 814 height 1097
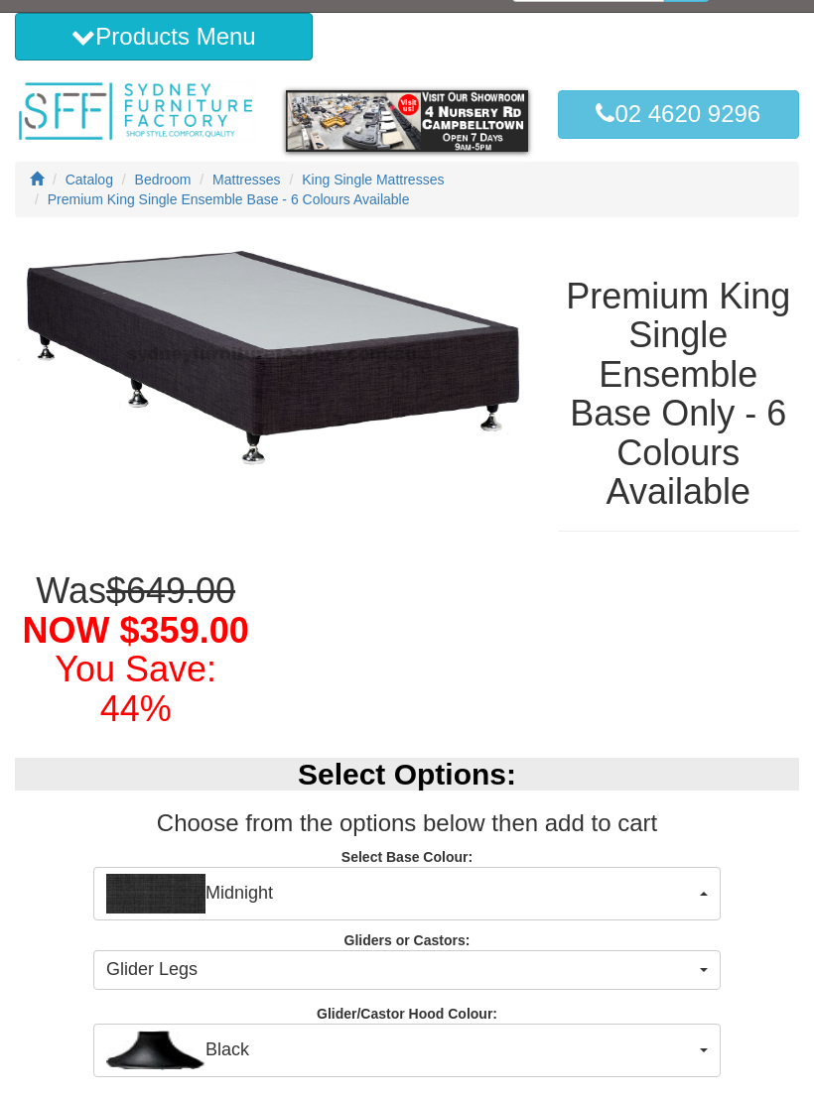
scroll to position [0, 0]
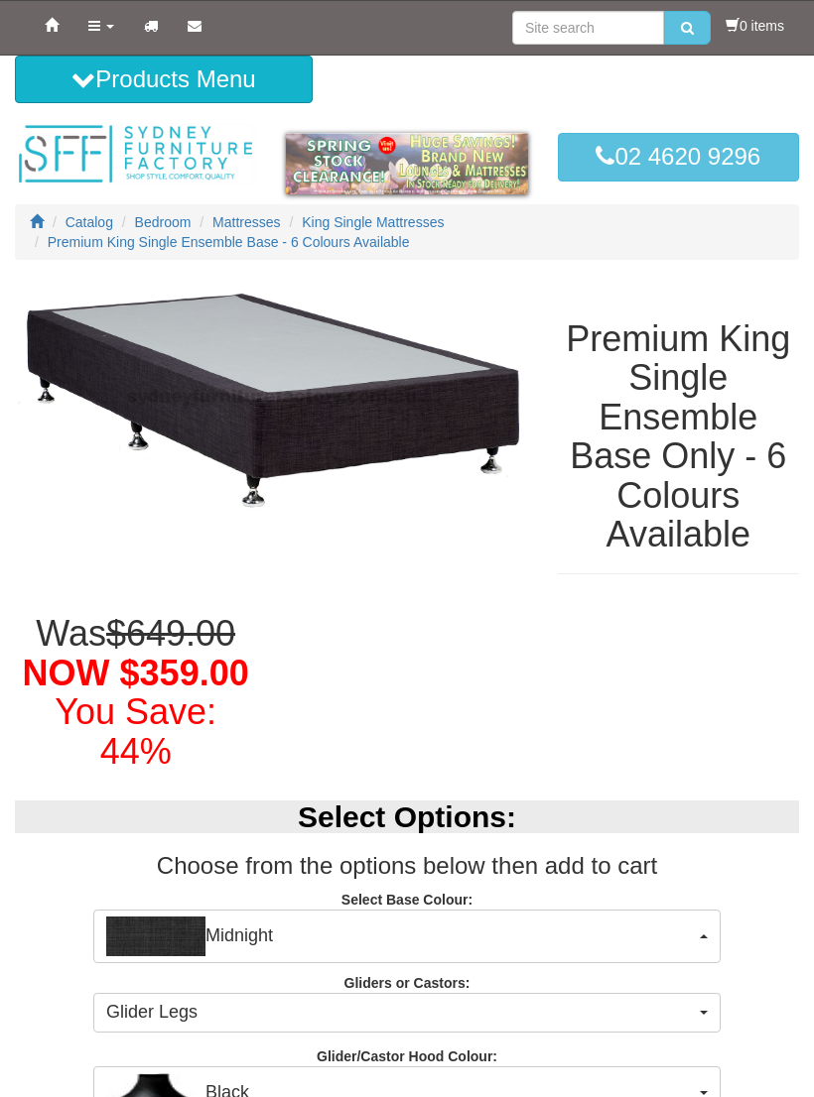
click at [277, 222] on span "Mattresses" at bounding box center [245, 222] width 67 height 16
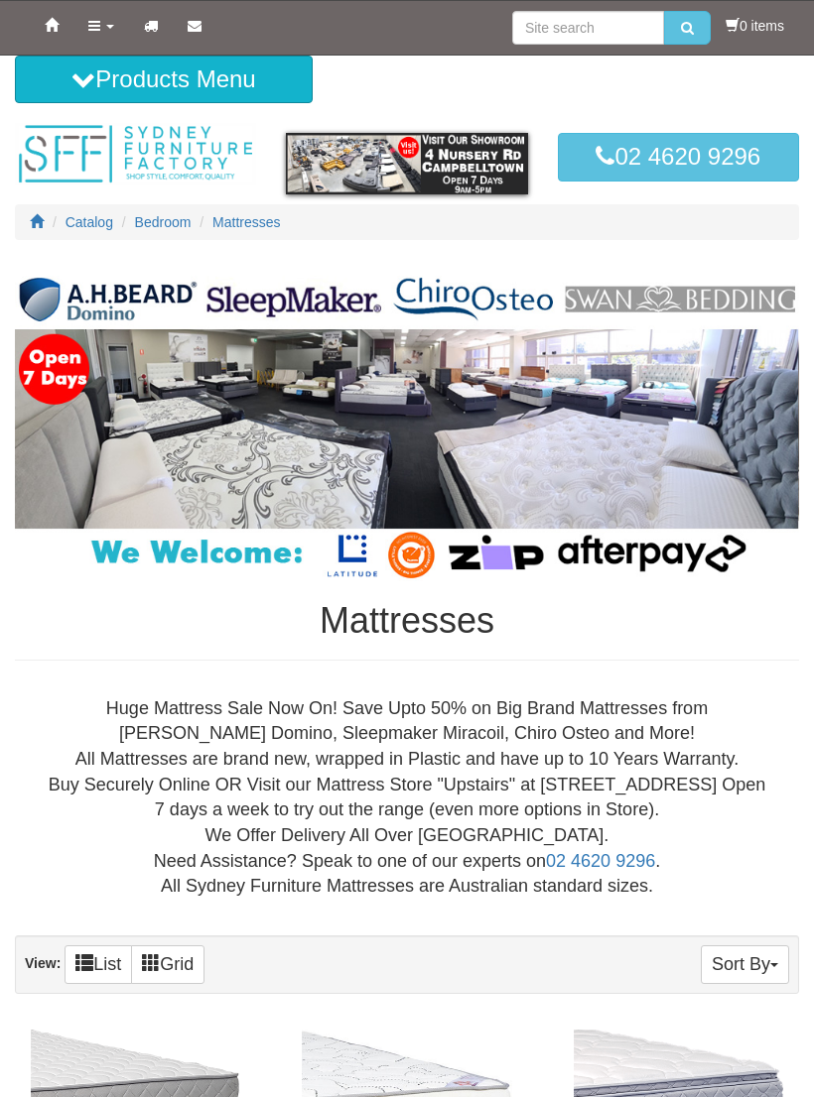
click at [103, 87] on button "Products Menu" at bounding box center [164, 80] width 298 height 48
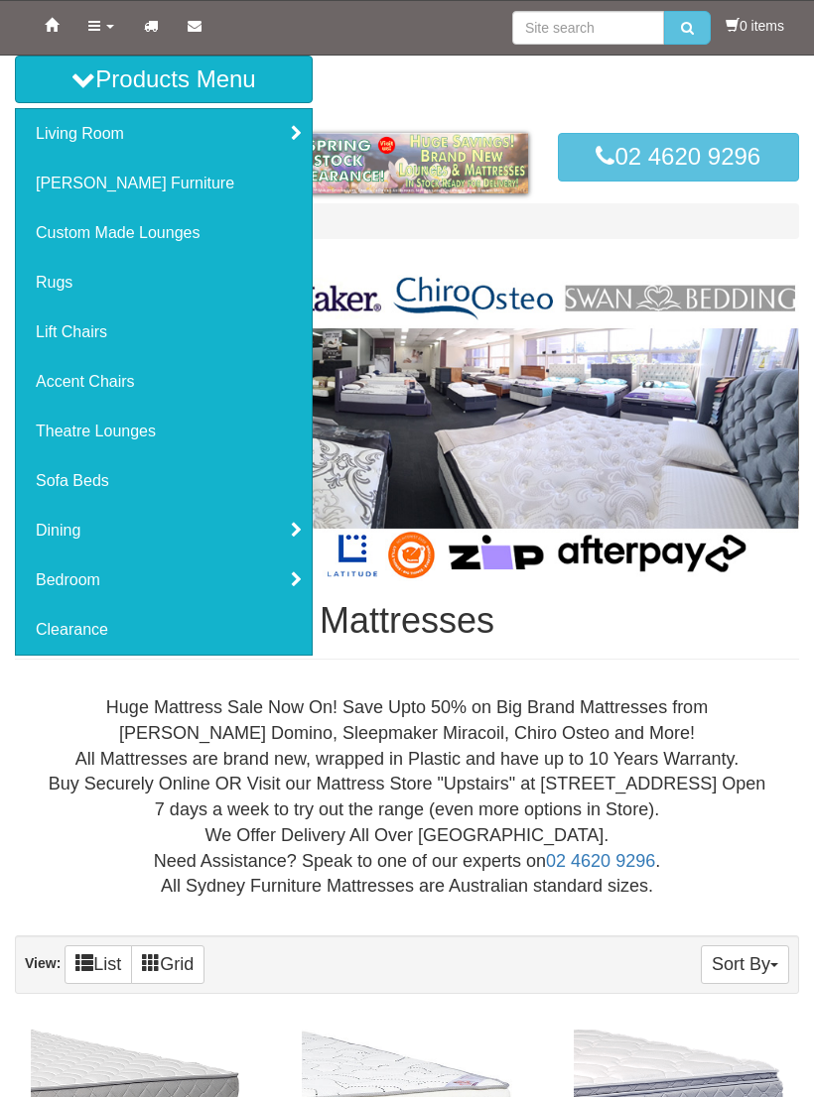
click at [292, 590] on link "Bedroom" at bounding box center [164, 581] width 296 height 50
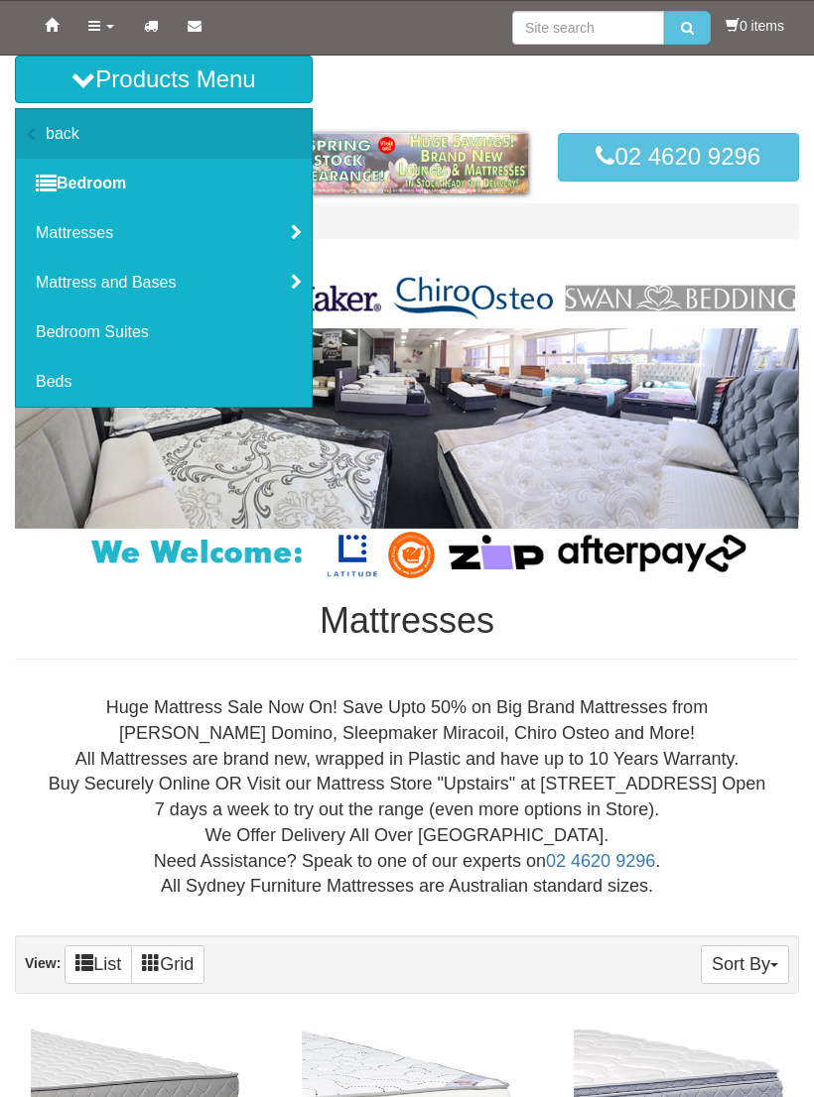
click at [131, 290] on link "Mattress and Bases" at bounding box center [164, 283] width 296 height 50
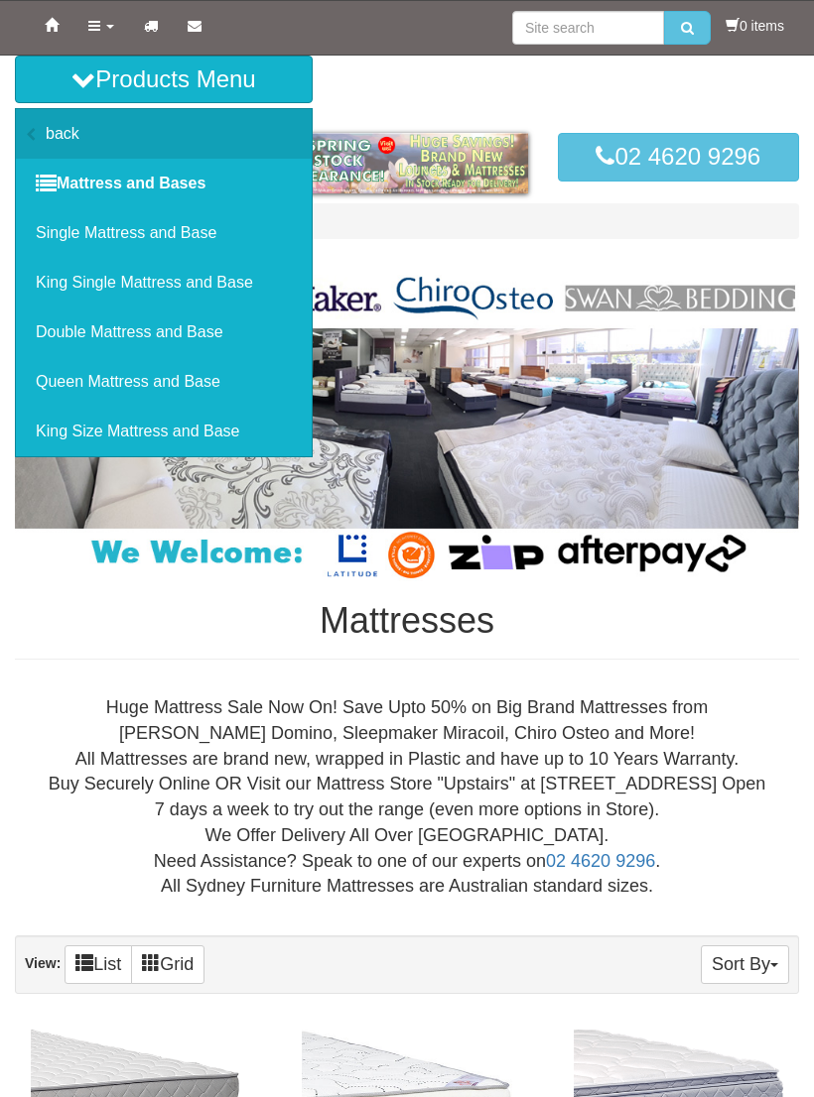
click at [160, 292] on link "King Single Mattress and Base" at bounding box center [164, 283] width 296 height 50
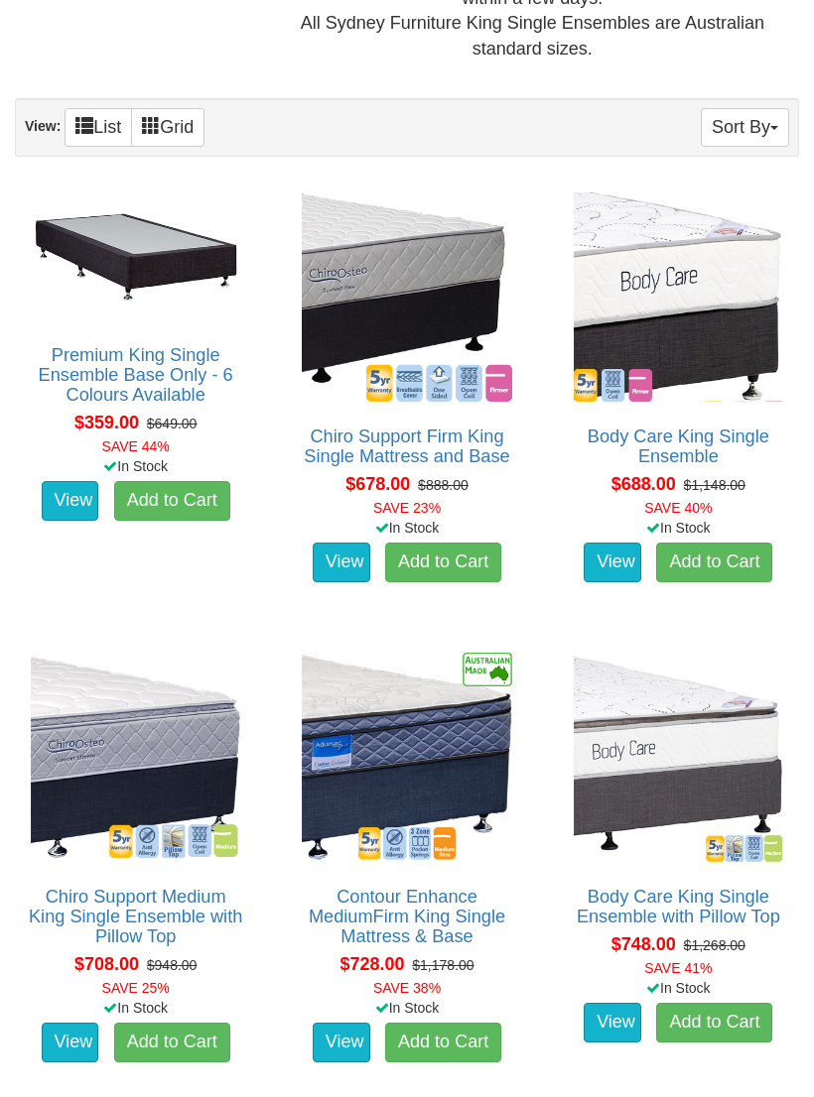
scroll to position [995, 0]
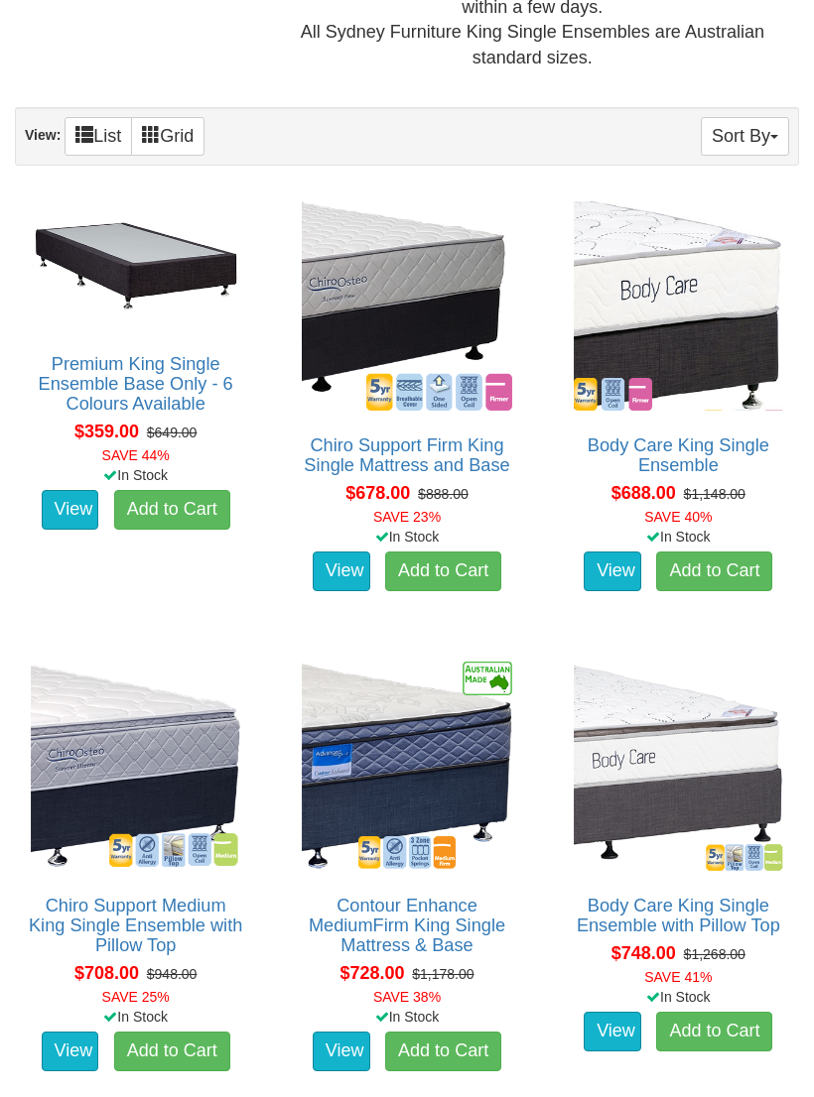
click at [401, 231] on img at bounding box center [406, 306] width 219 height 219
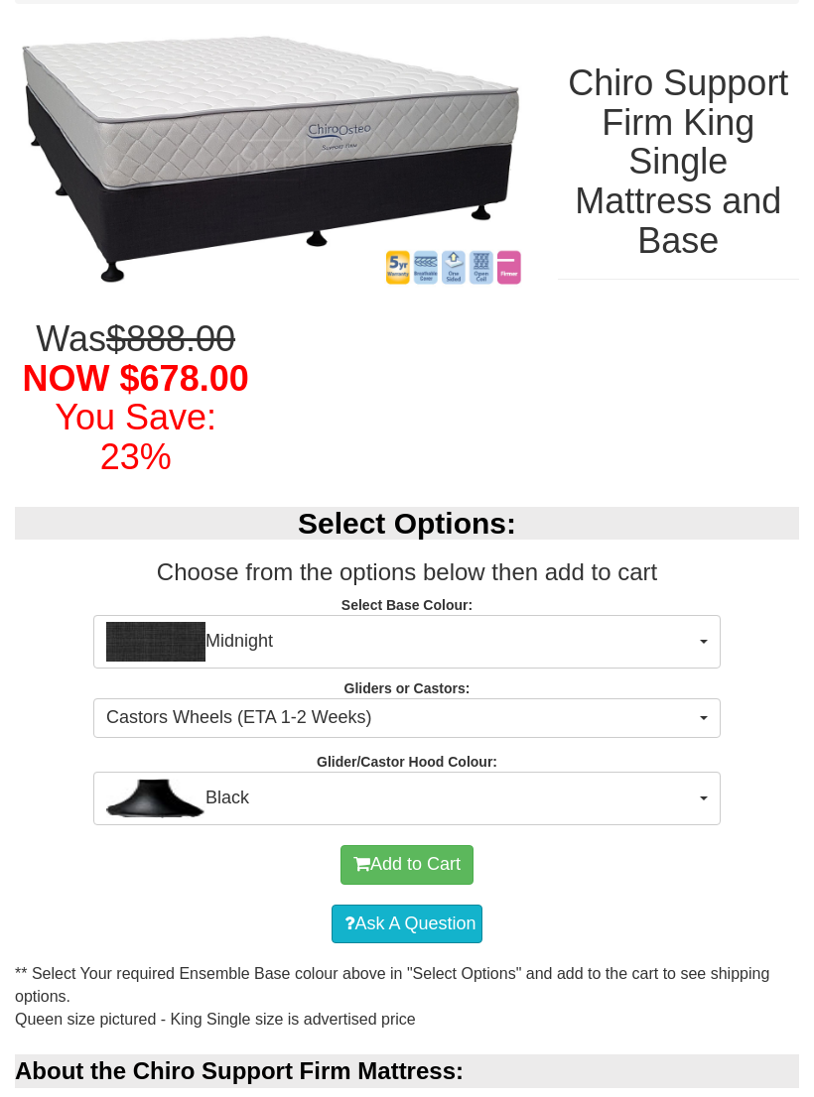
scroll to position [193, 0]
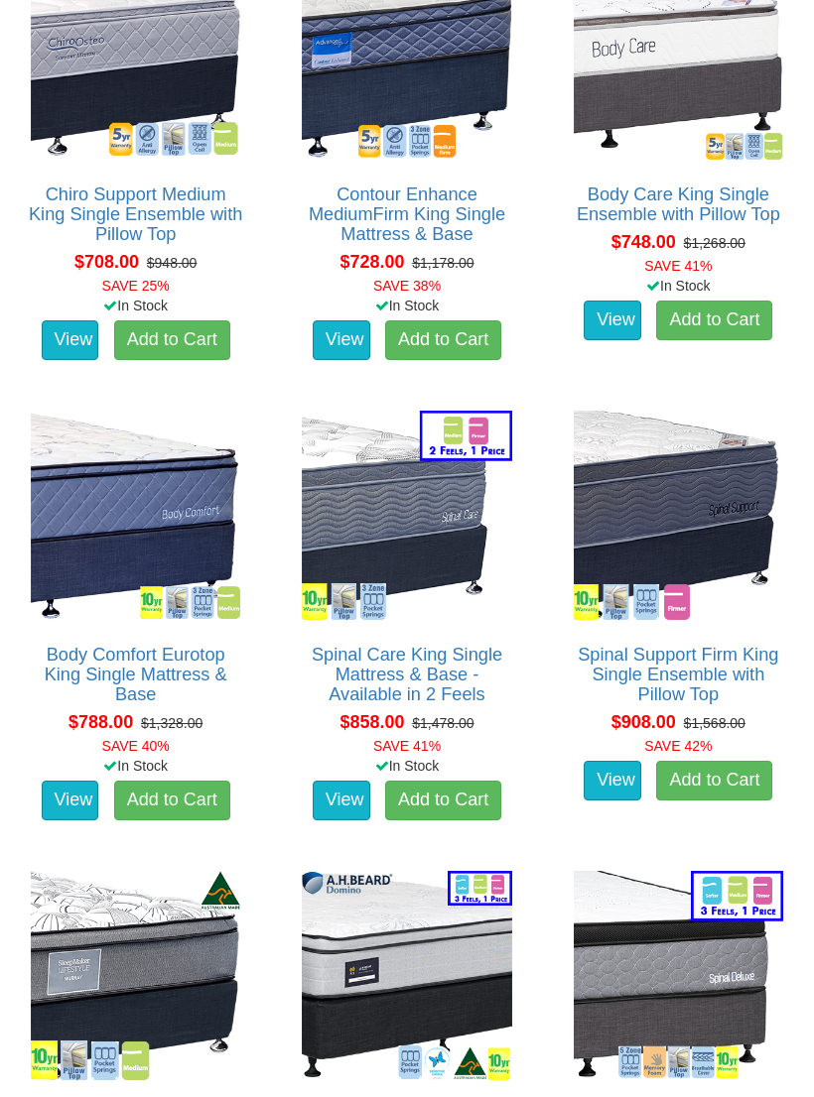
scroll to position [1704, 0]
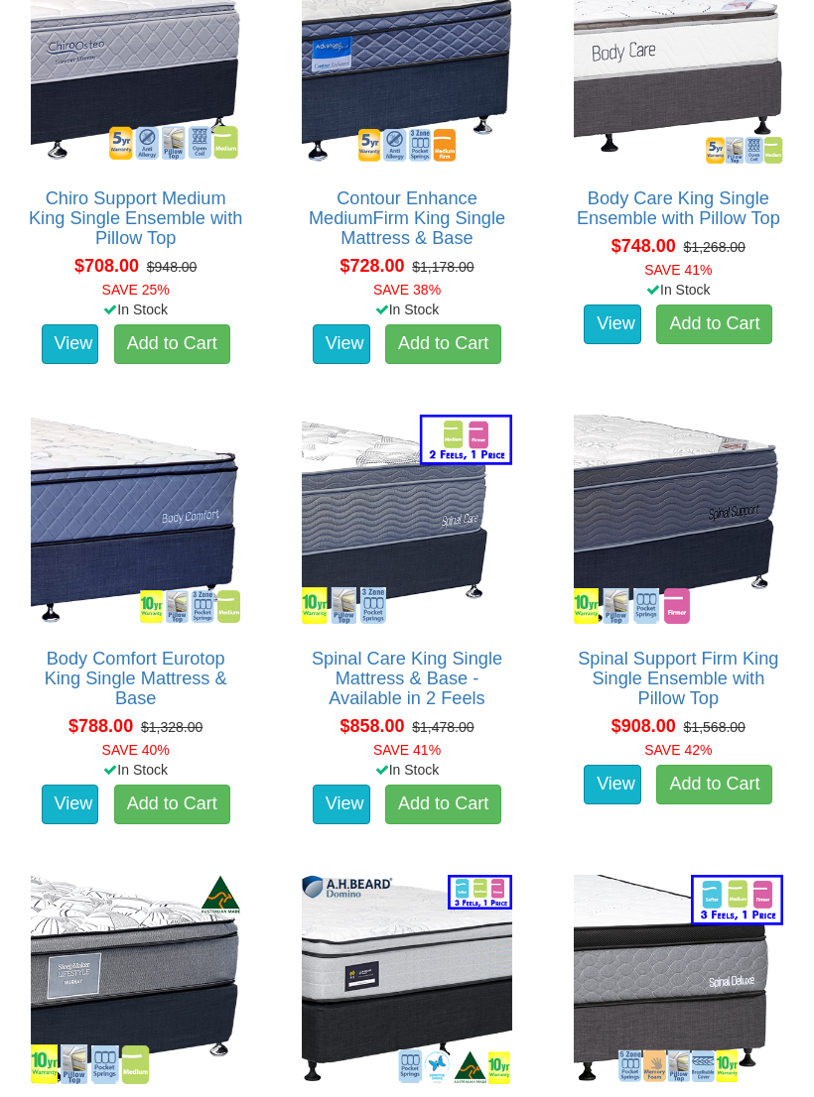
click at [172, 500] on img at bounding box center [135, 519] width 219 height 219
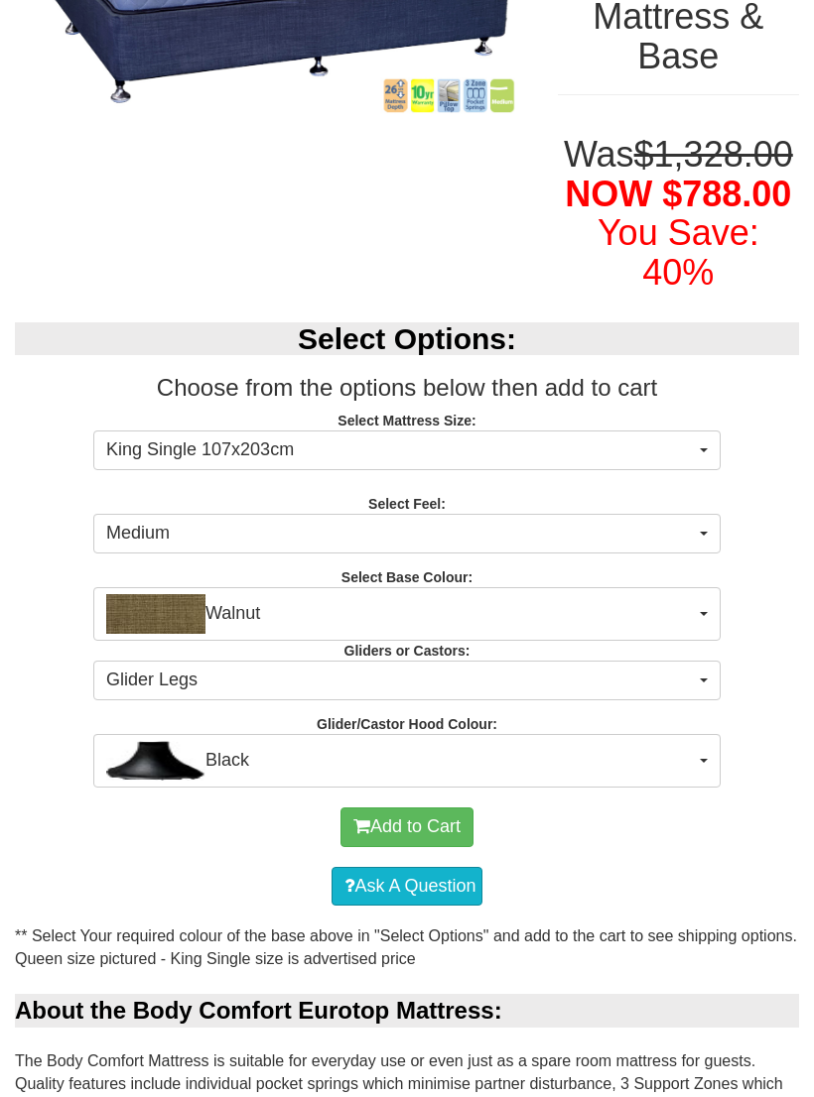
scroll to position [434, 0]
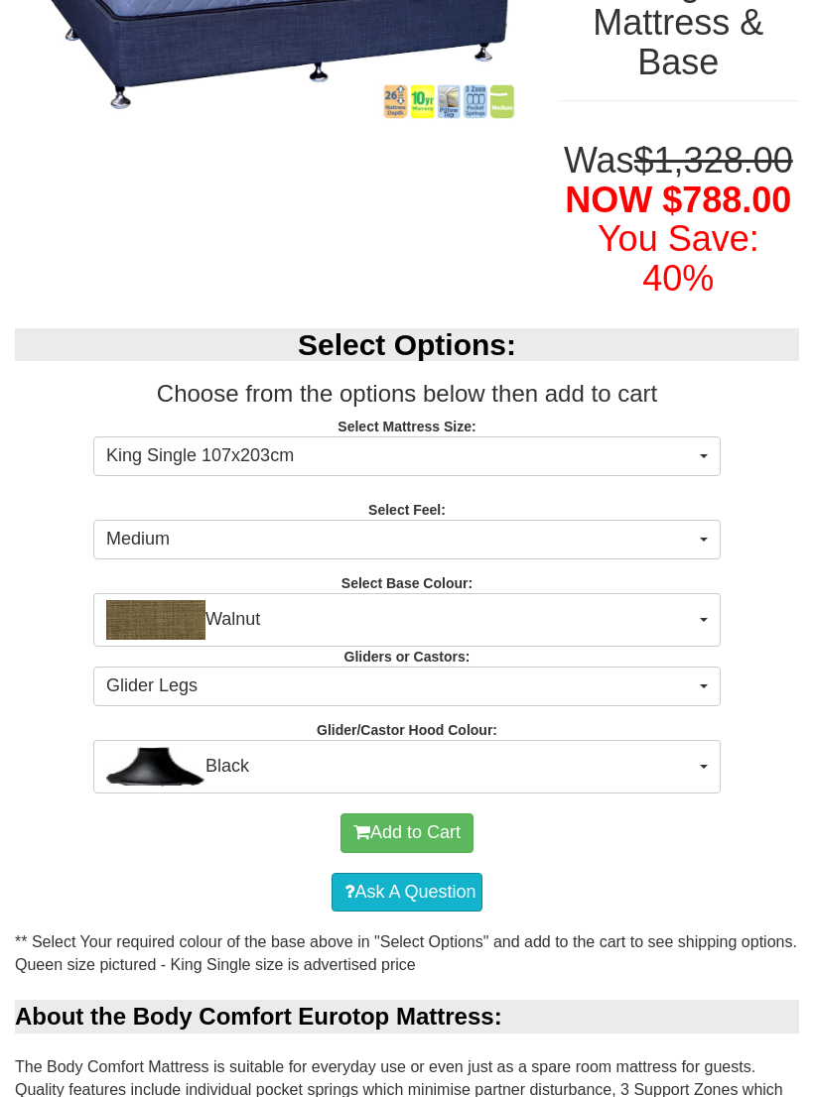
click at [695, 536] on button "Medium" at bounding box center [406, 540] width 627 height 40
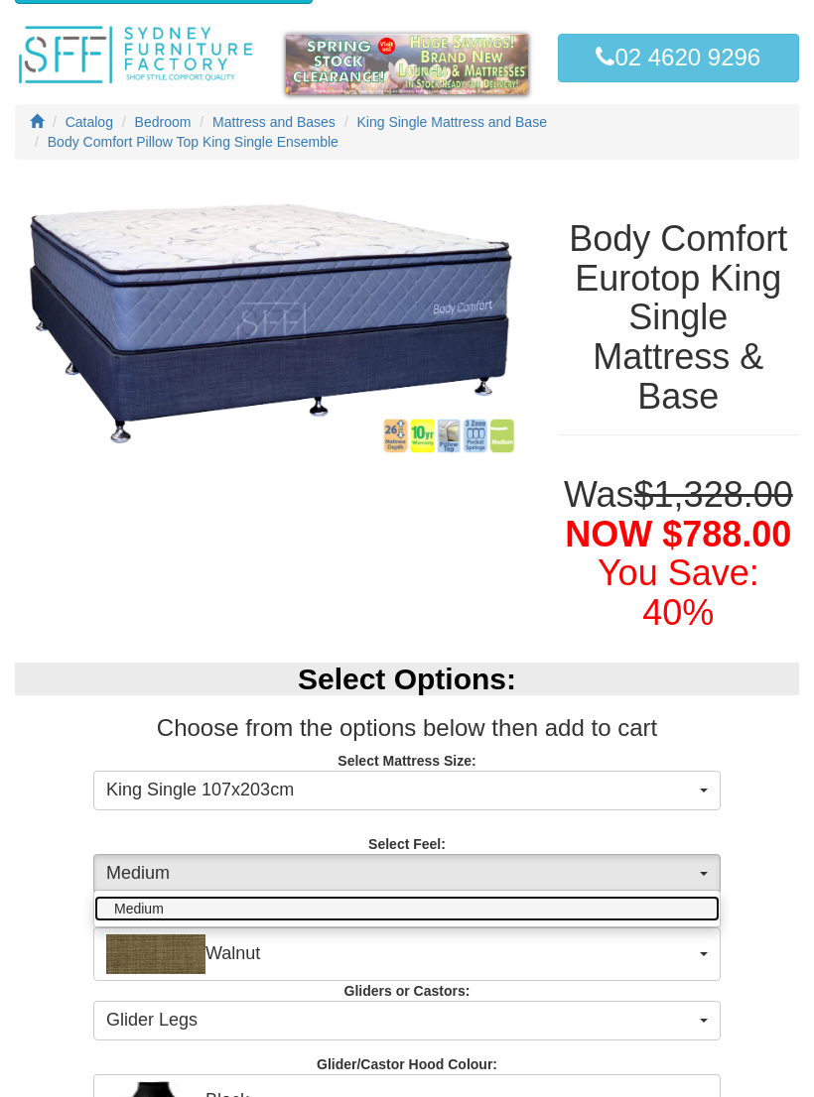
scroll to position [78, 0]
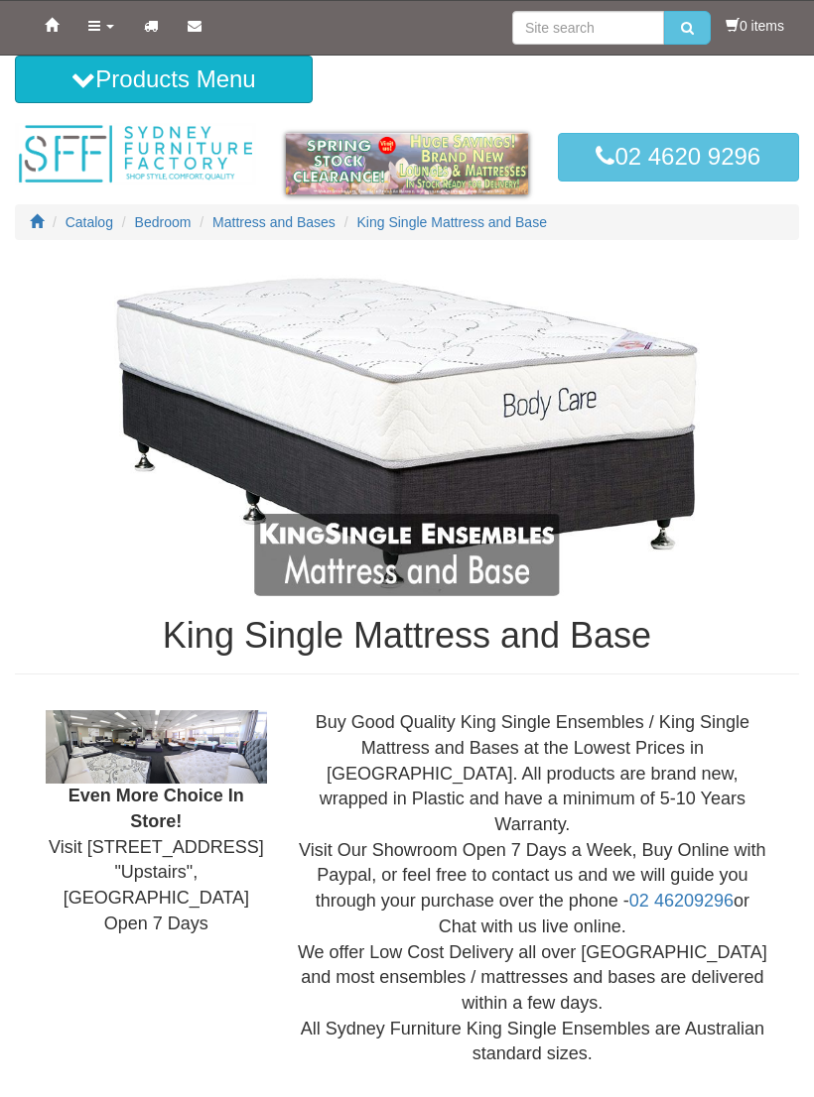
scroll to position [1704, 0]
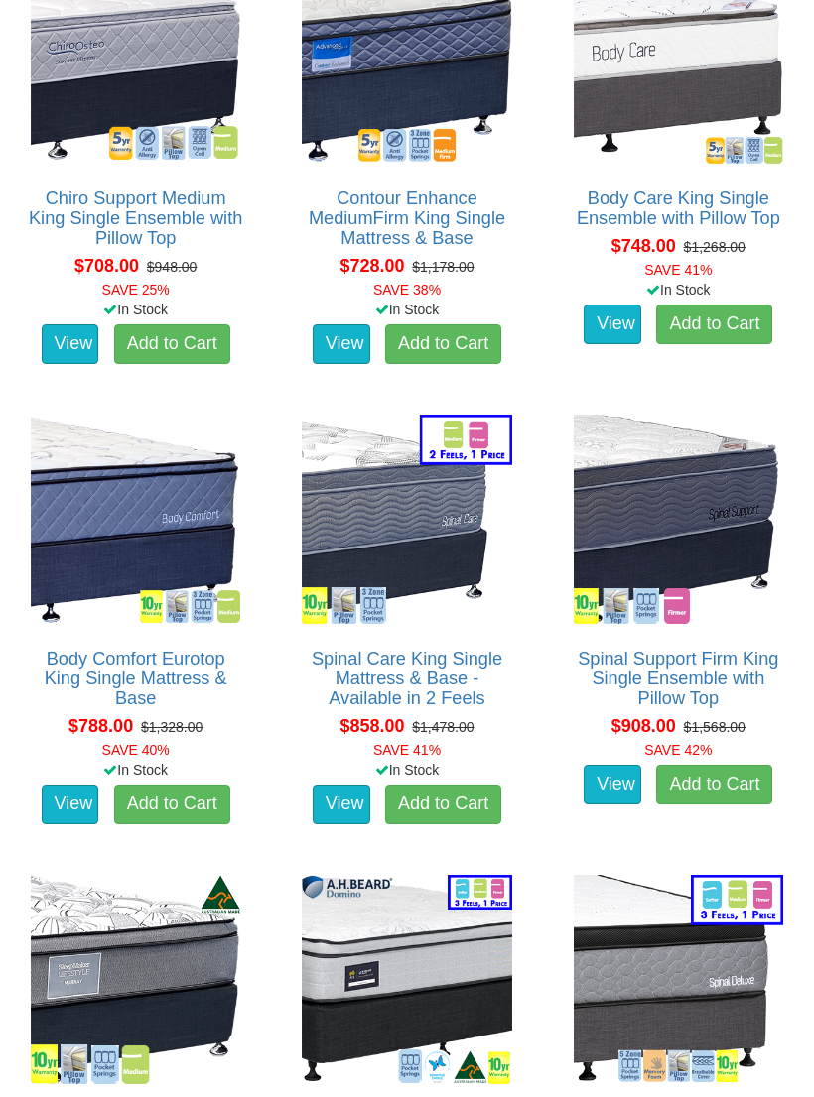
click at [686, 649] on link "Spinal Support Firm King Single Ensemble with Pillow Top" at bounding box center [677, 679] width 200 height 60
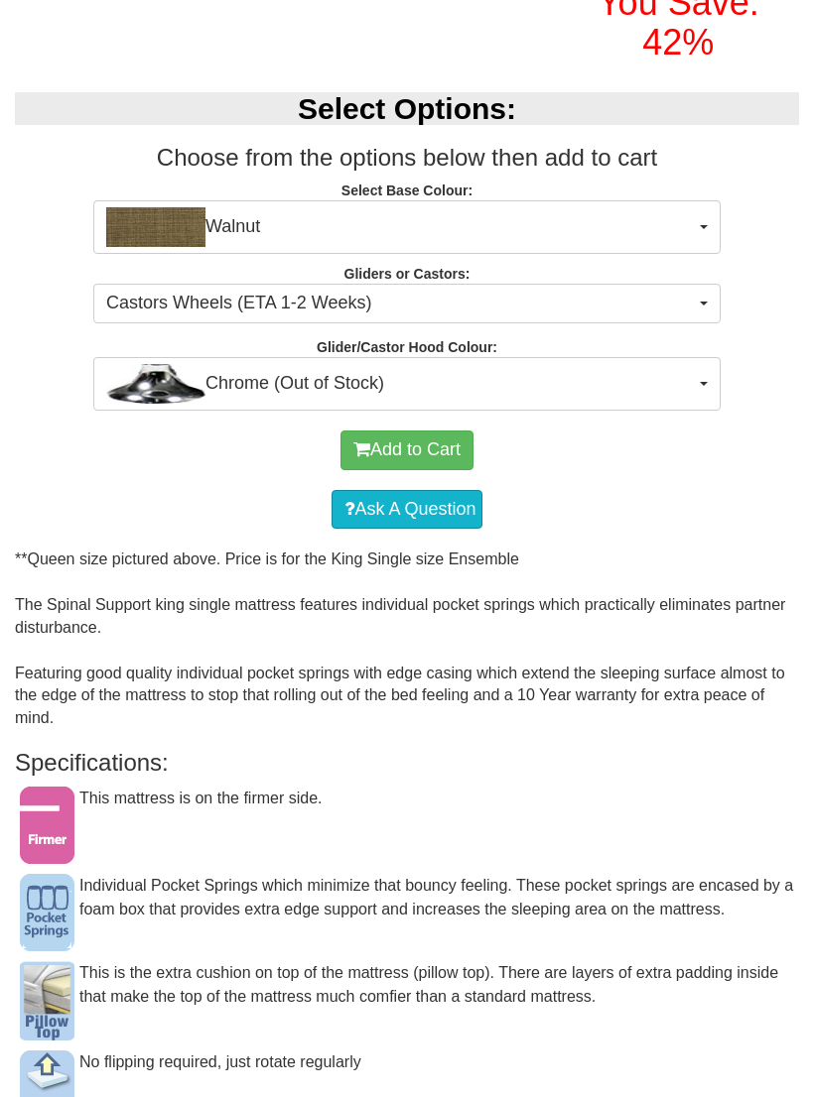
scroll to position [666, 0]
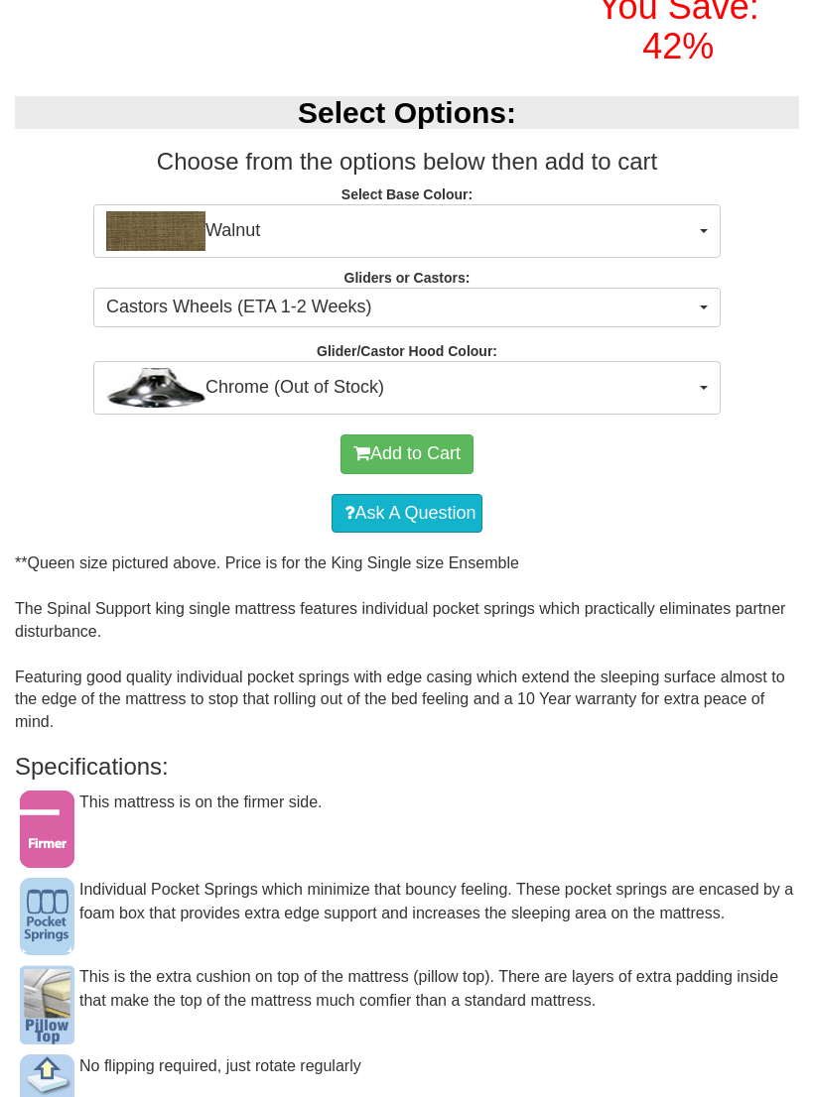
click at [697, 327] on button "Castors Wheels (ETA 1-2 Weeks)" at bounding box center [406, 308] width 627 height 40
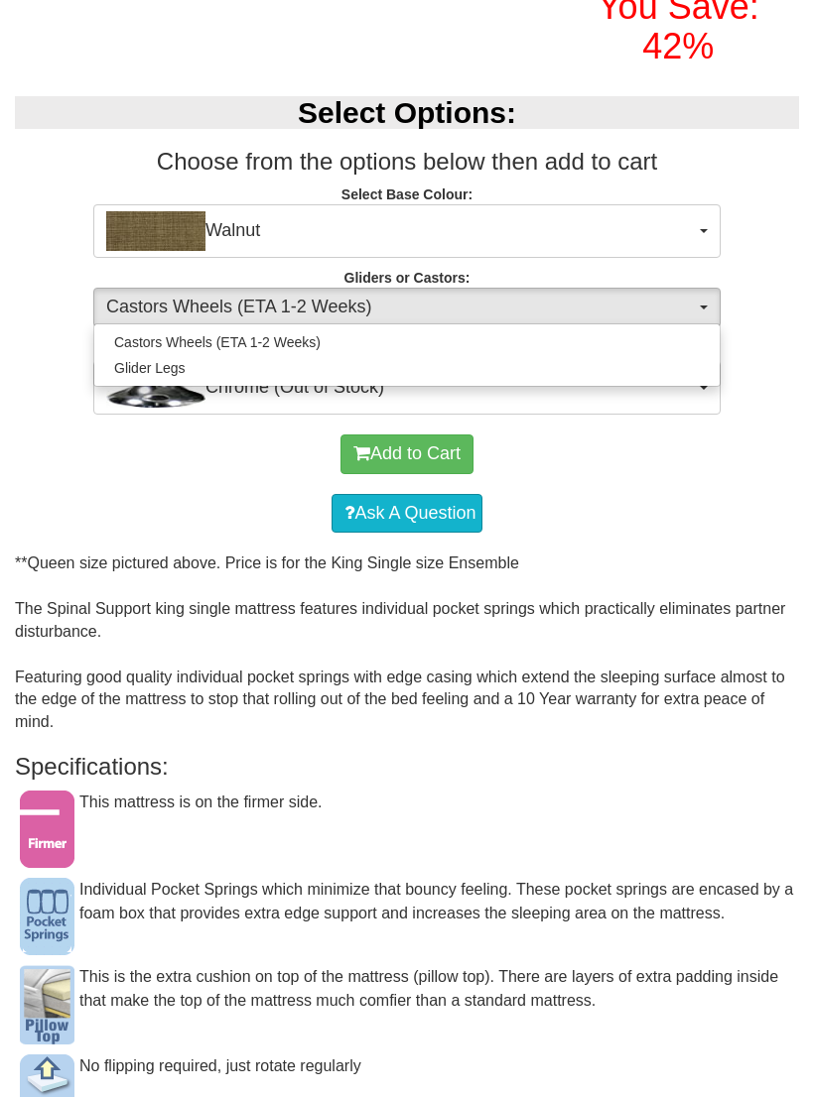
click at [744, 498] on div at bounding box center [407, 548] width 814 height 1097
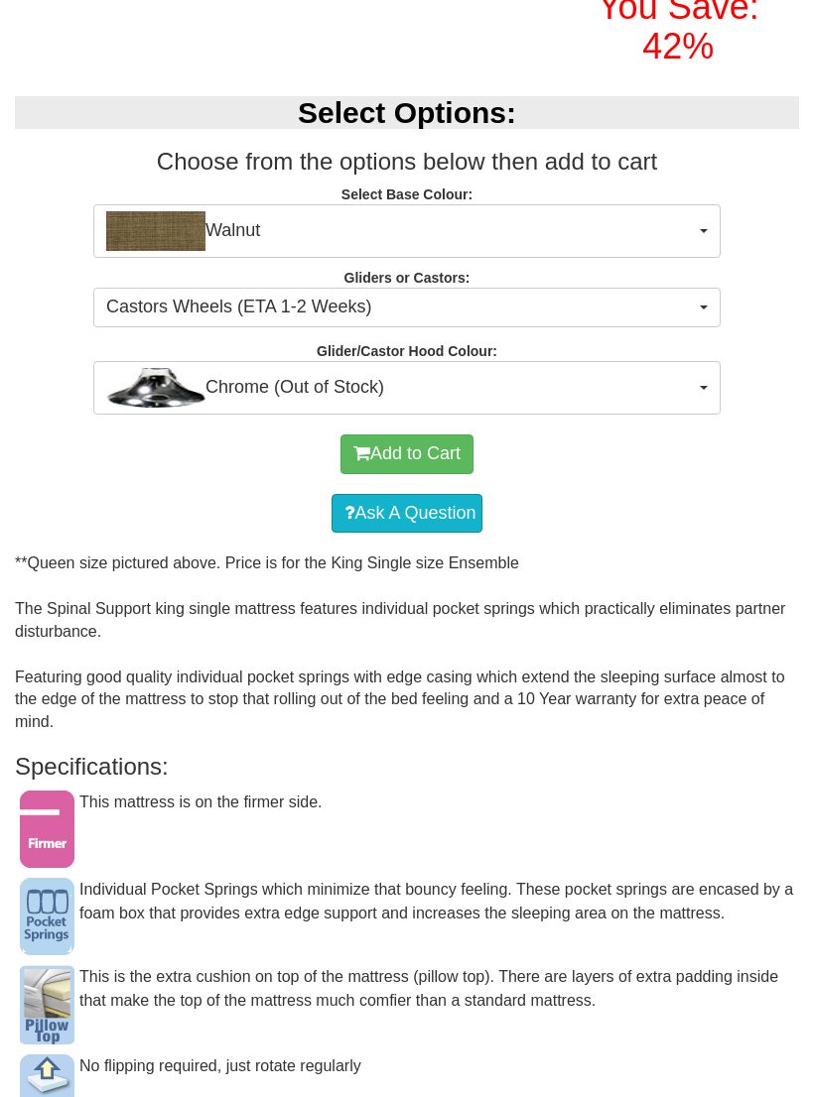
click at [697, 415] on button "Chrome (Out of Stock)" at bounding box center [406, 388] width 627 height 54
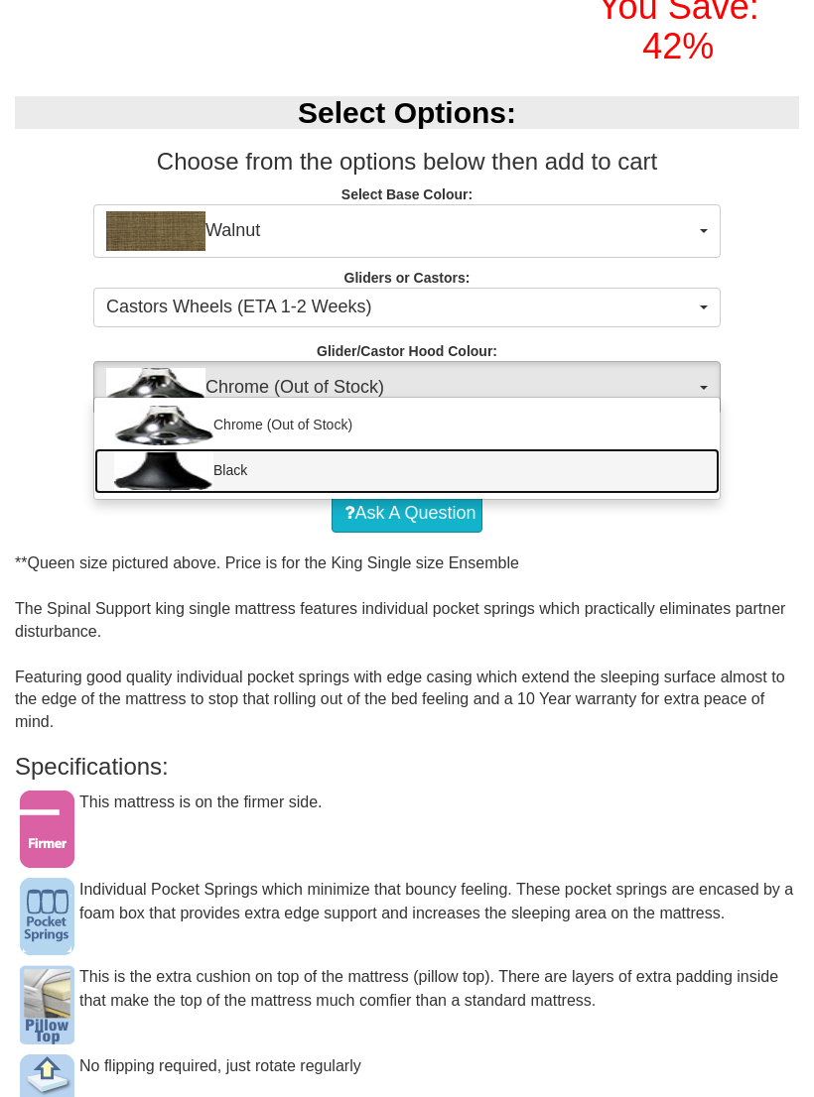
click at [185, 491] on img at bounding box center [163, 471] width 99 height 40
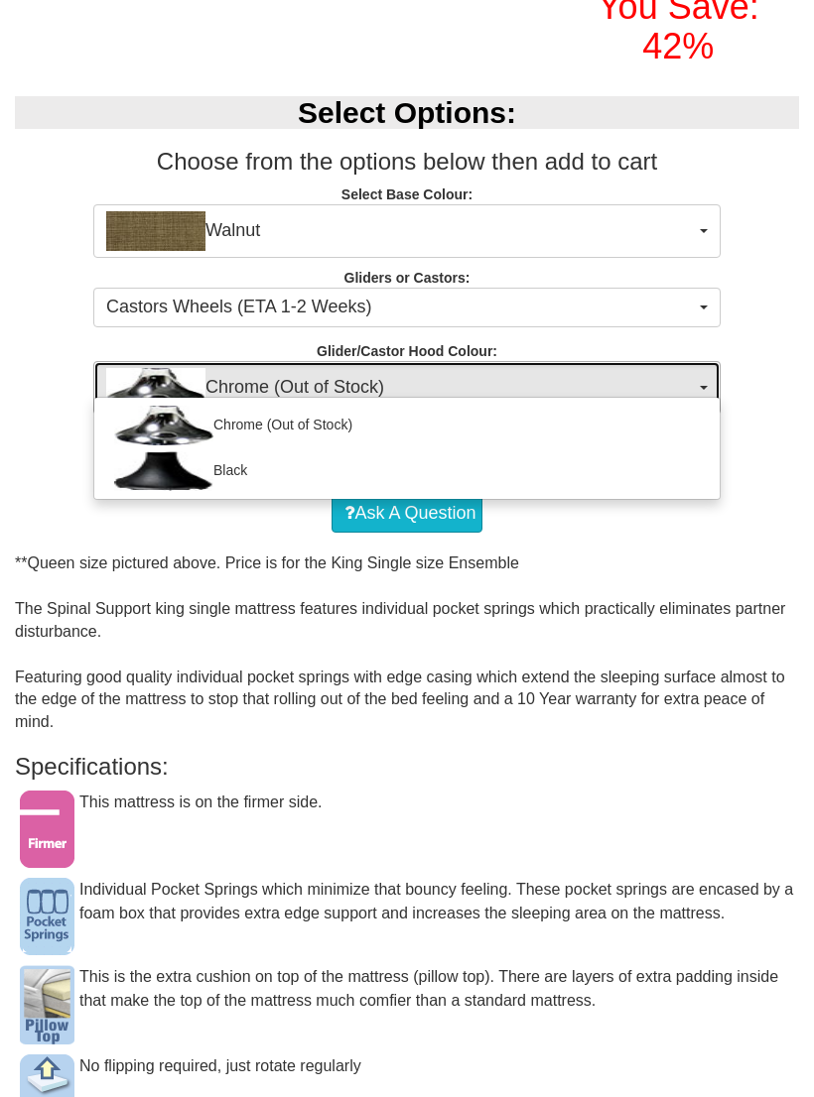
select select "1164"
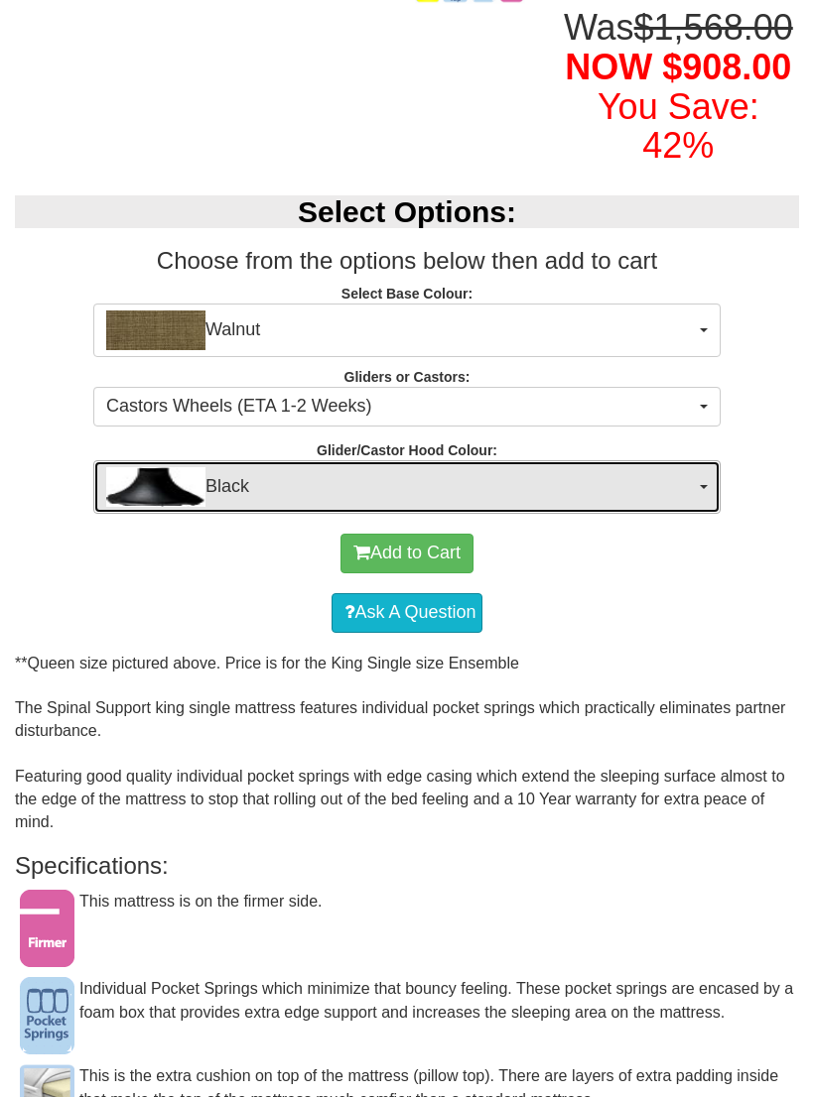
scroll to position [510, 0]
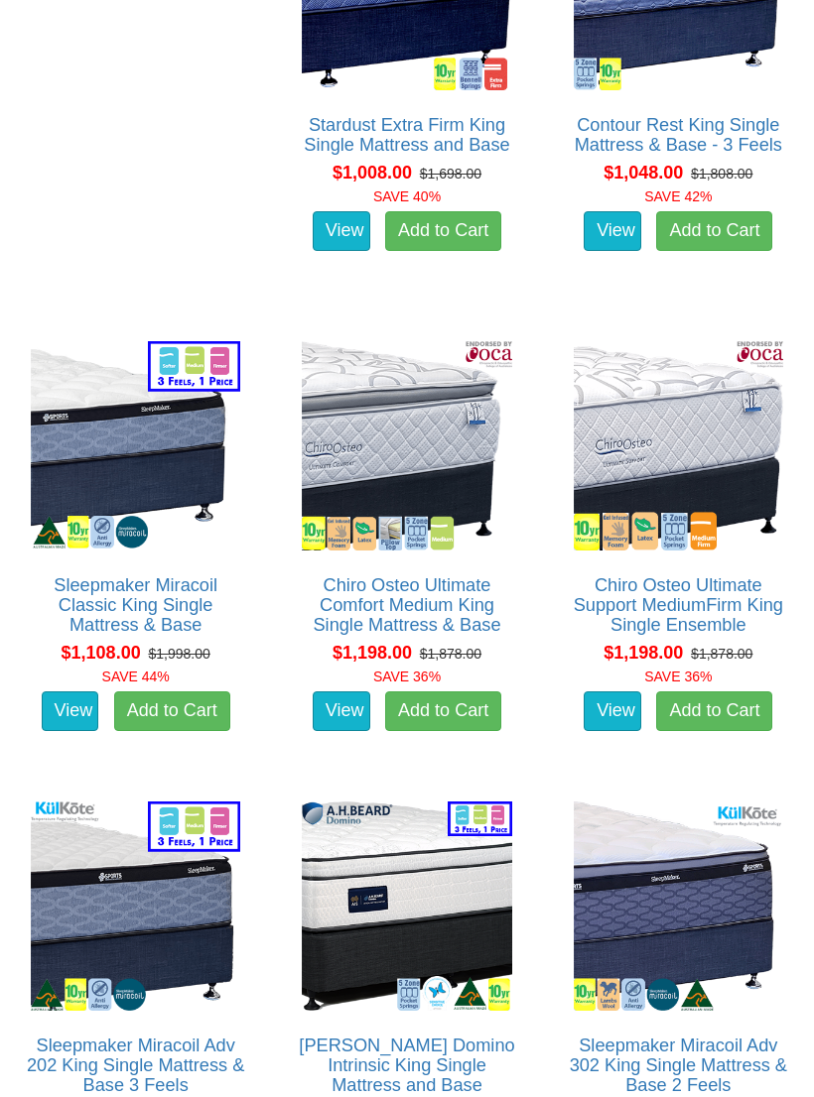
scroll to position [3158, 0]
click at [573, 575] on link "Chiro Osteo Ultimate Support MediumFirm King Single Ensemble" at bounding box center [677, 605] width 209 height 60
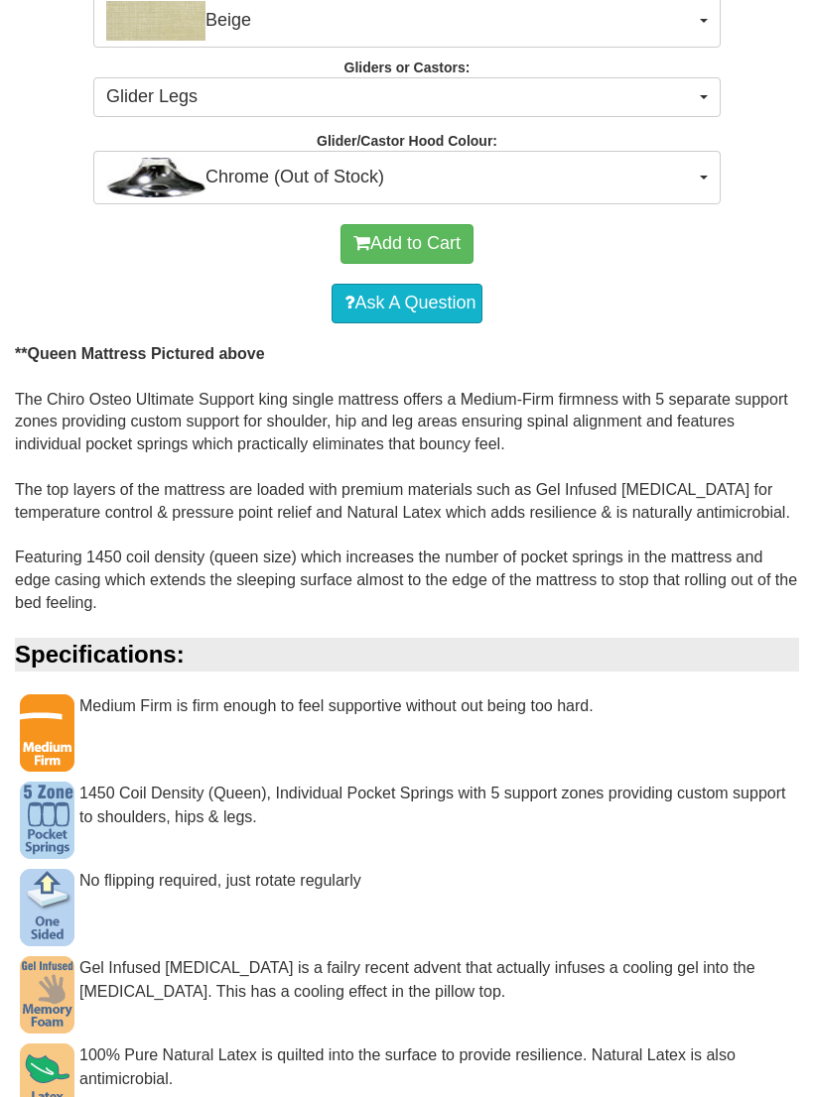
scroll to position [936, 0]
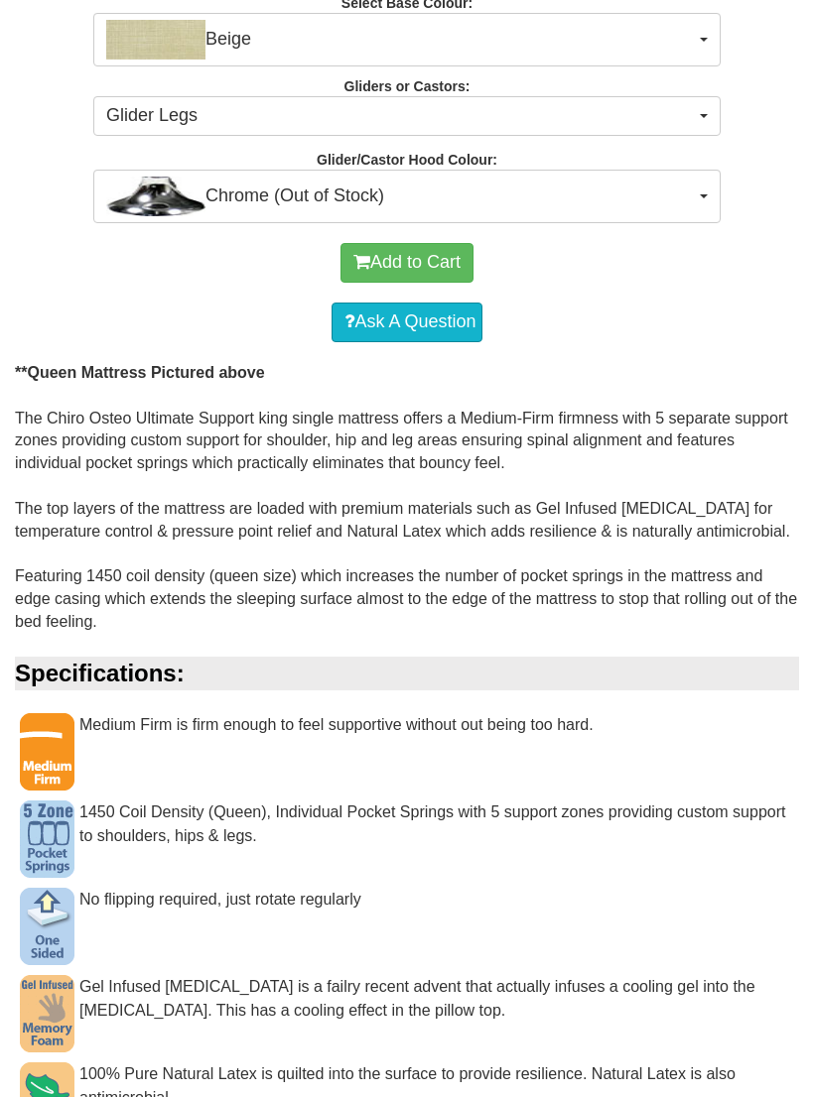
click at [694, 184] on span "Chrome (Out of Stock)" at bounding box center [400, 197] width 588 height 40
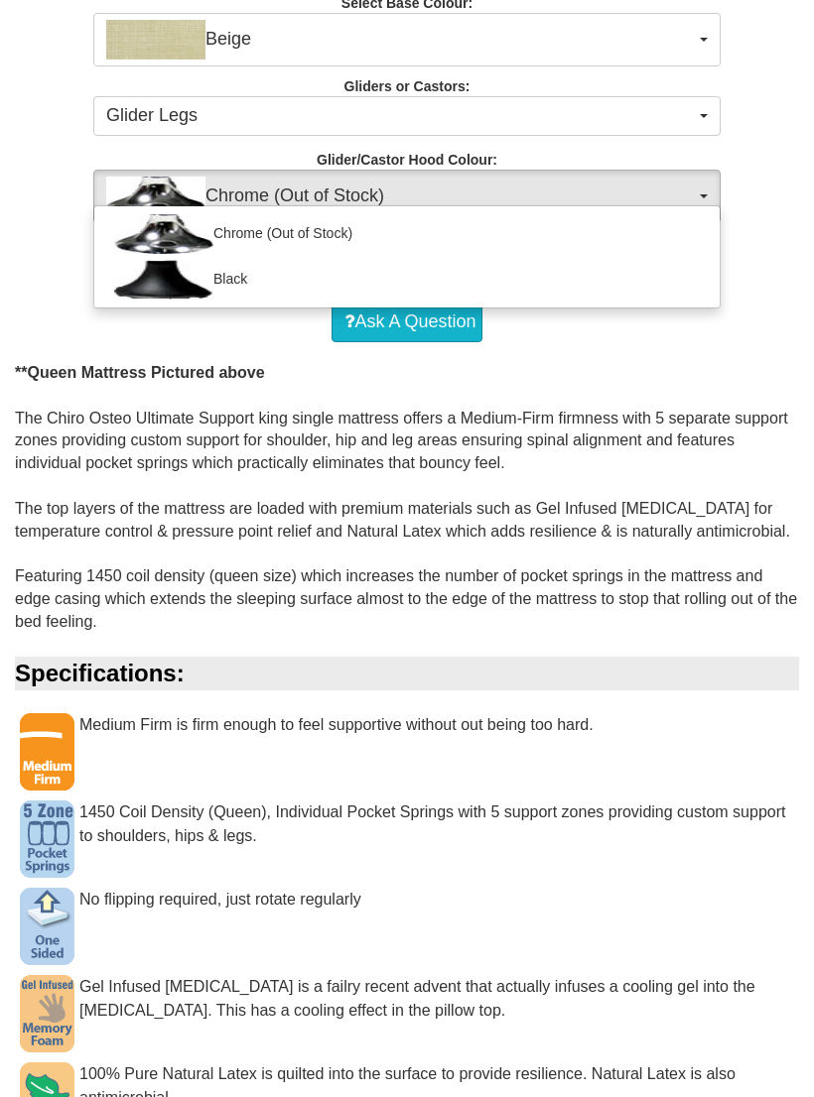
click at [586, 599] on div at bounding box center [407, 548] width 814 height 1097
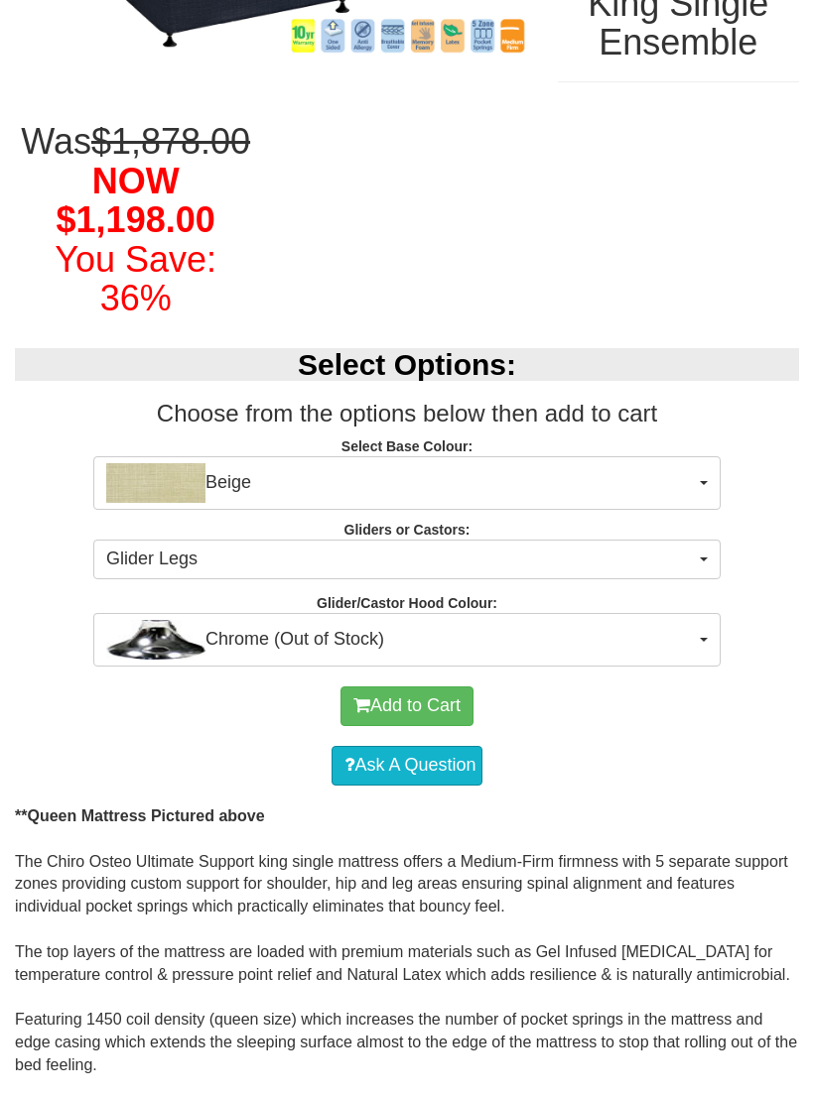
scroll to position [492, 0]
